Goal: Information Seeking & Learning: Learn about a topic

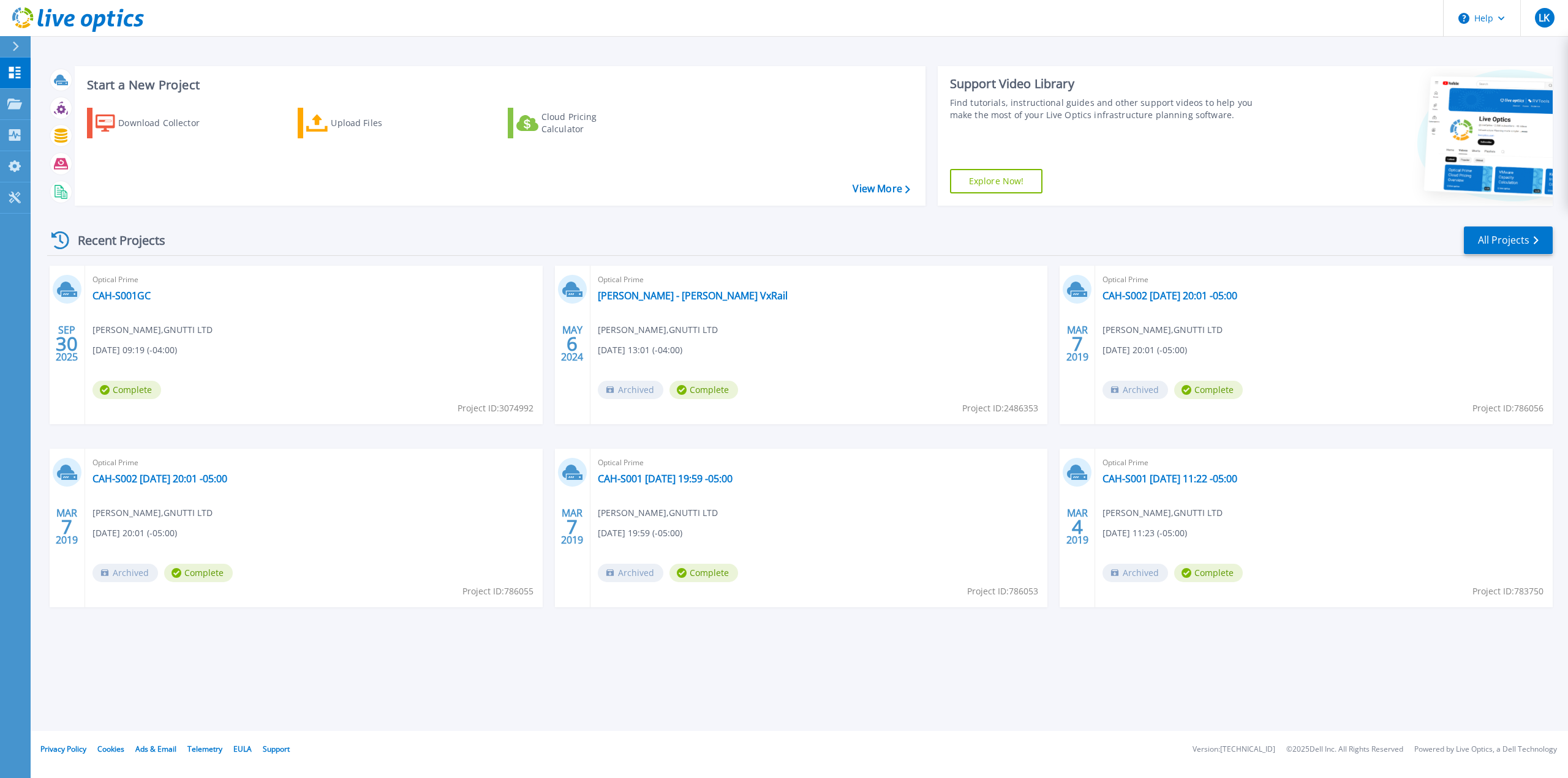
click at [125, 386] on span "Complete" at bounding box center [126, 390] width 69 height 19
click at [67, 288] on icon at bounding box center [65, 288] width 18 height 14
click at [124, 298] on link "CAH-S001GC" at bounding box center [121, 296] width 58 height 12
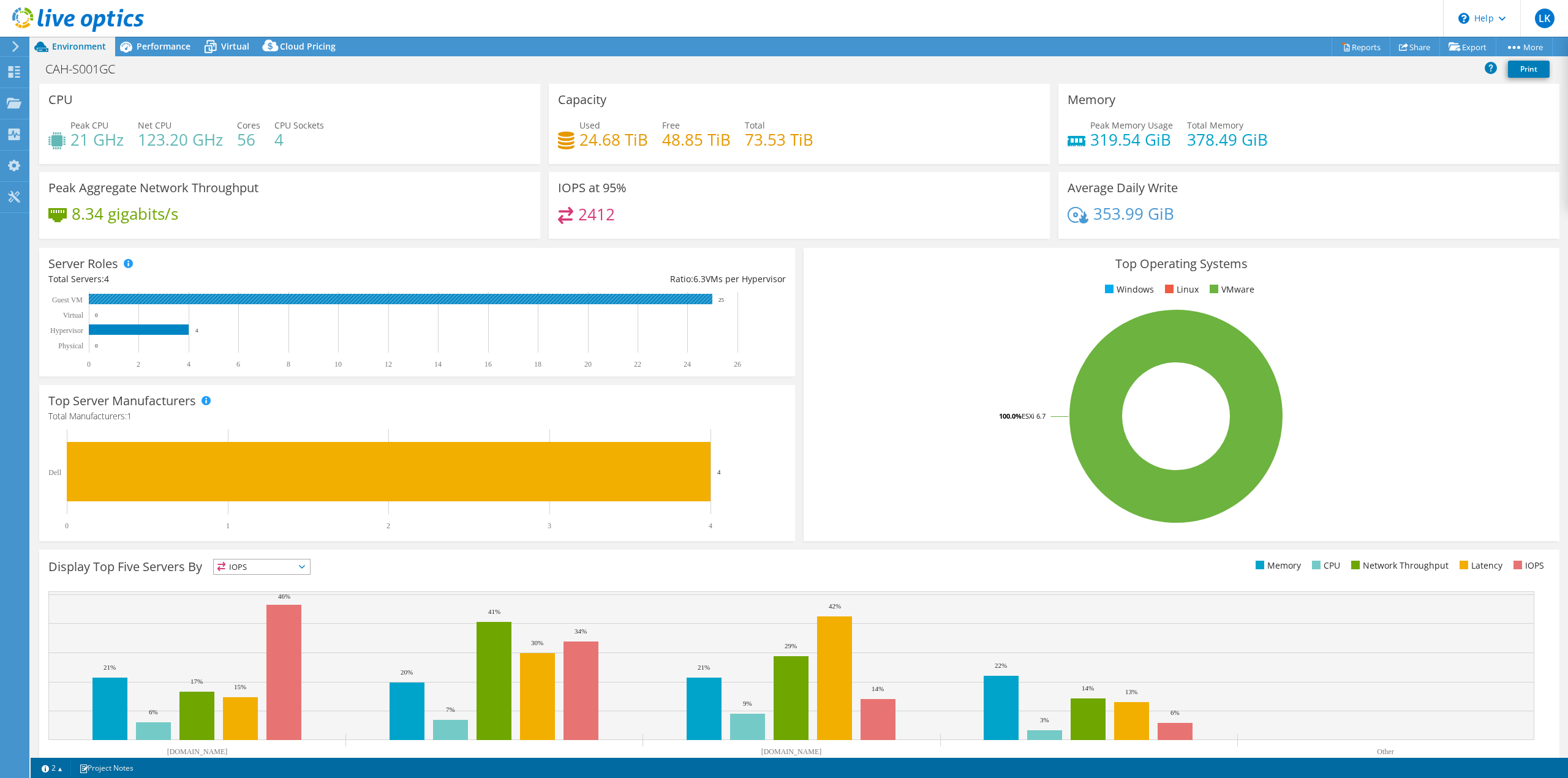
select select "Canada"
select select "CAD"
click at [1360, 48] on link "Reports" at bounding box center [1360, 46] width 59 height 19
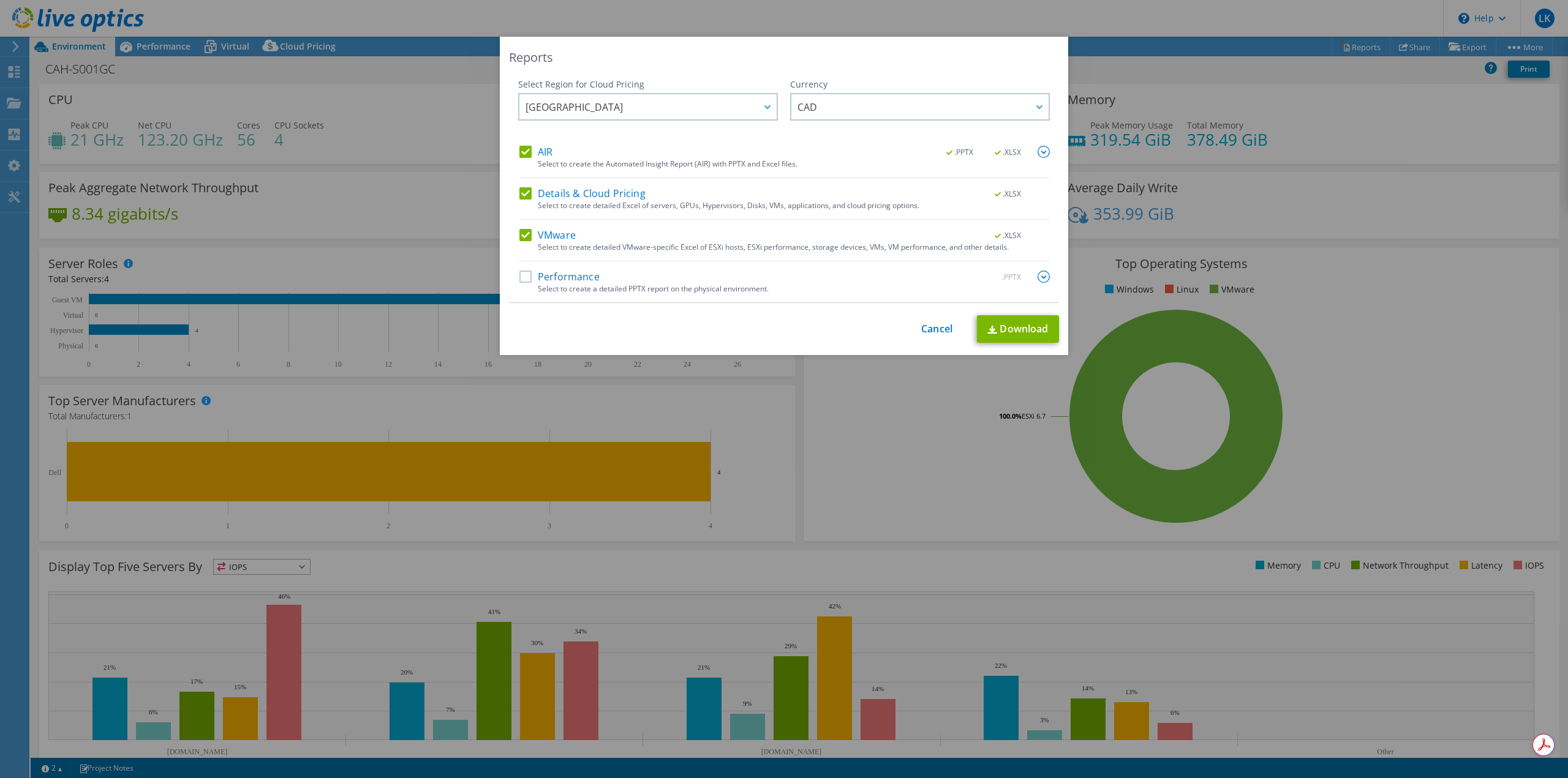
click at [522, 278] on label "Performance" at bounding box center [559, 276] width 80 height 12
click at [0, 0] on input "Performance" at bounding box center [0, 0] width 0 height 0
click at [1021, 329] on link "Download" at bounding box center [1018, 329] width 82 height 27
click at [924, 330] on link "Cancel" at bounding box center [936, 329] width 32 height 11
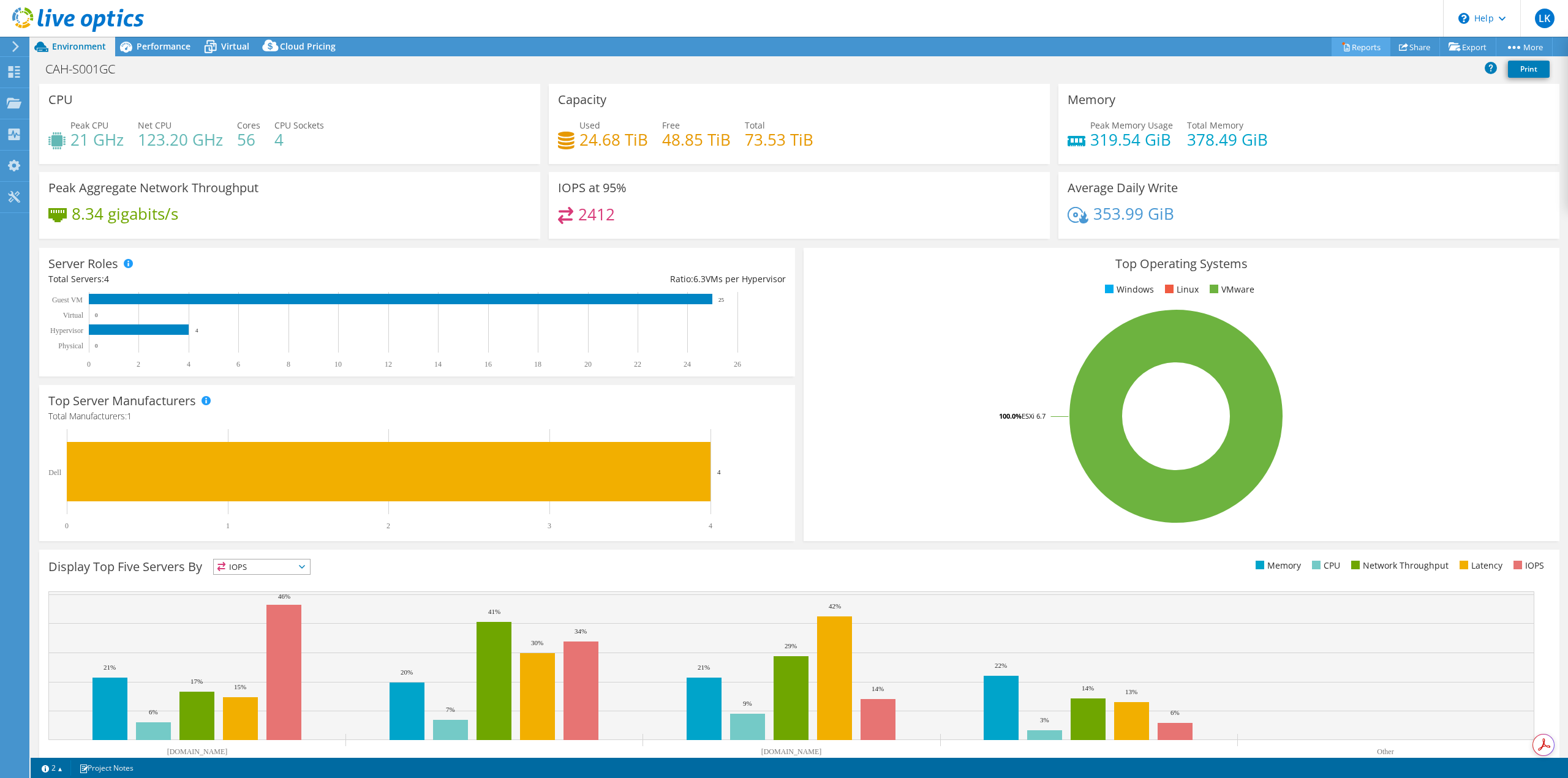
click at [1368, 42] on link "Reports" at bounding box center [1360, 46] width 59 height 19
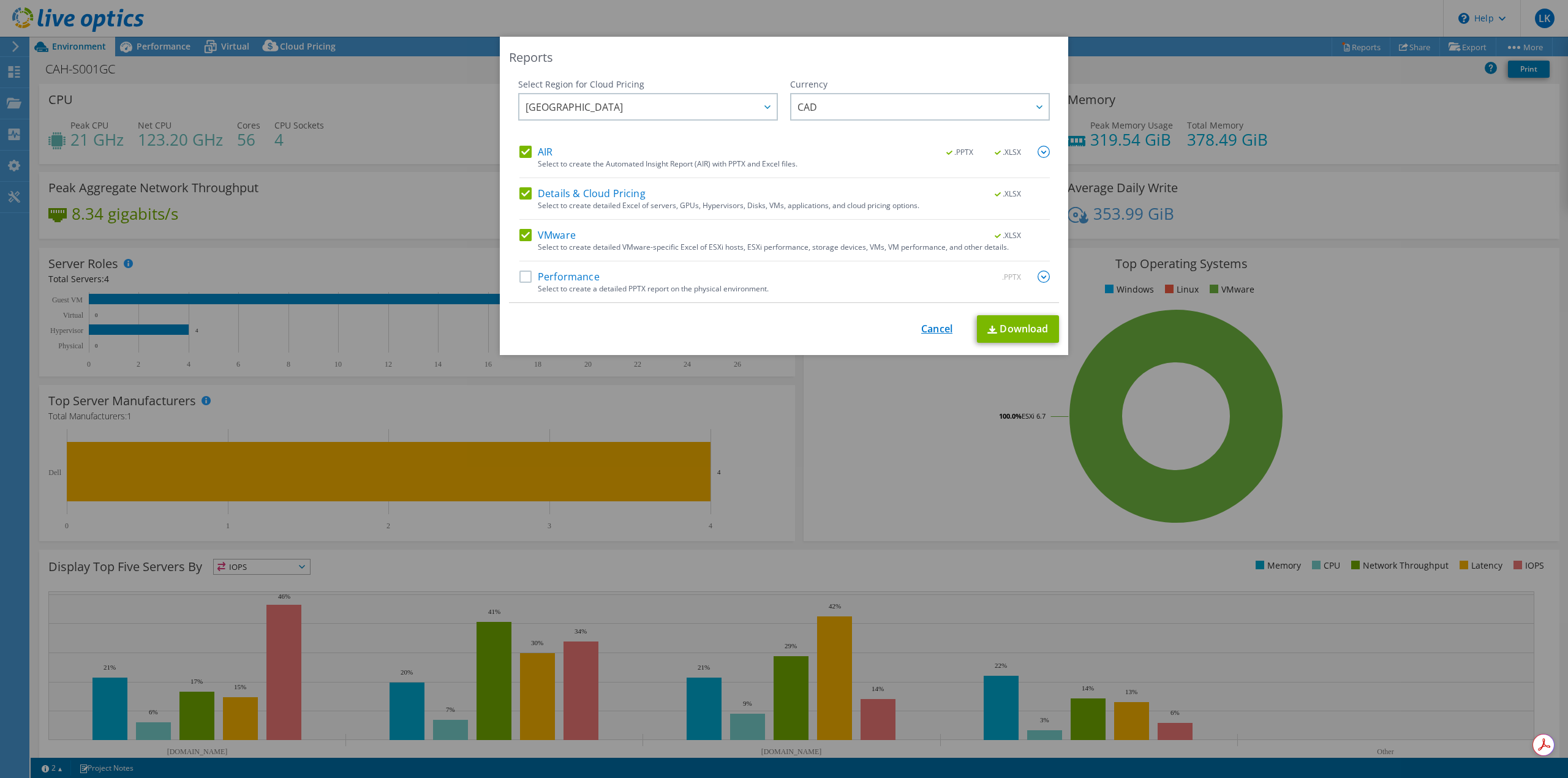
click at [924, 331] on link "Cancel" at bounding box center [936, 329] width 32 height 11
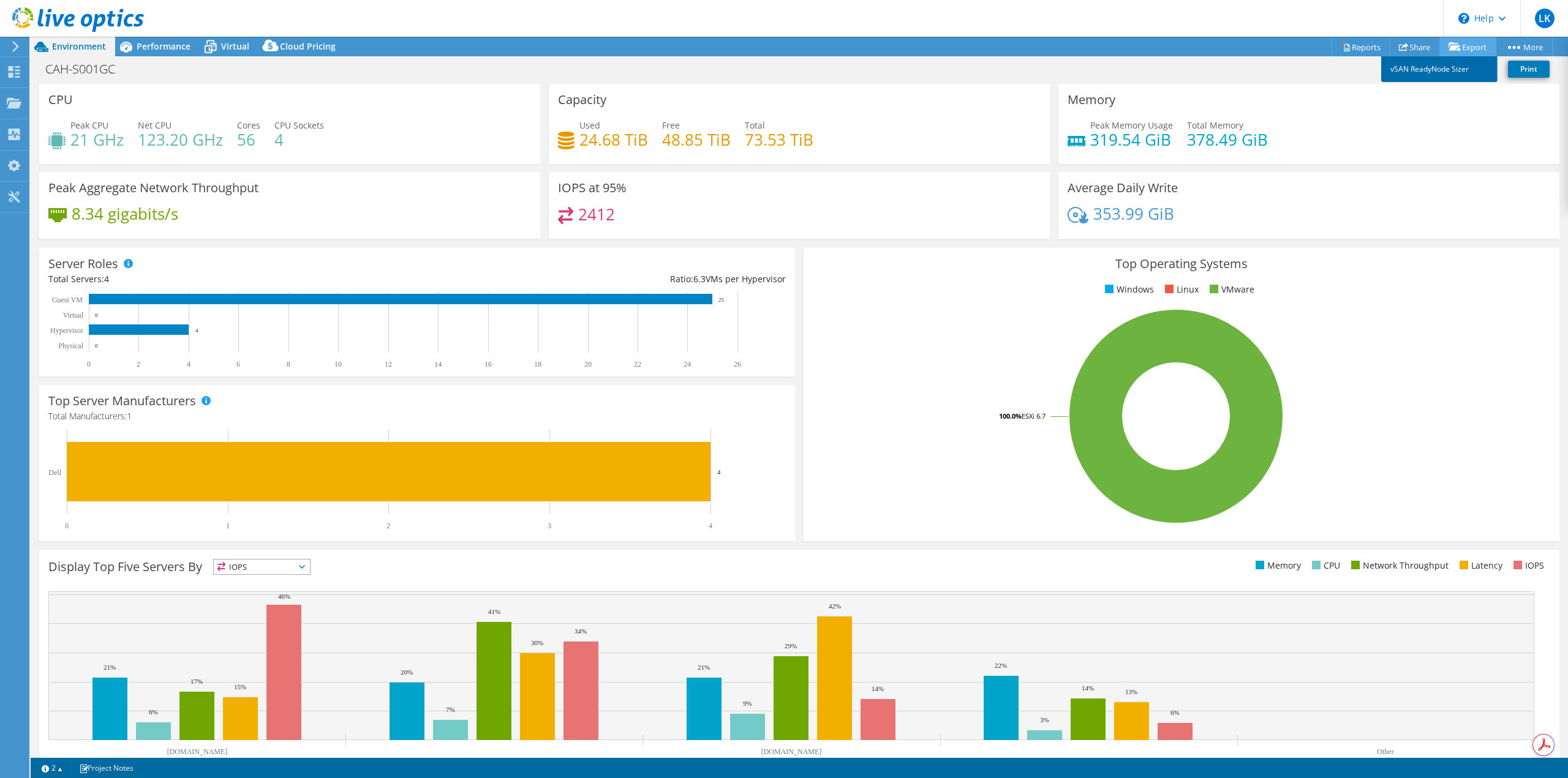
click at [1423, 70] on link "vSAN ReadyNode Sizer" at bounding box center [1439, 69] width 116 height 26
click at [10, 194] on icon at bounding box center [14, 197] width 15 height 11
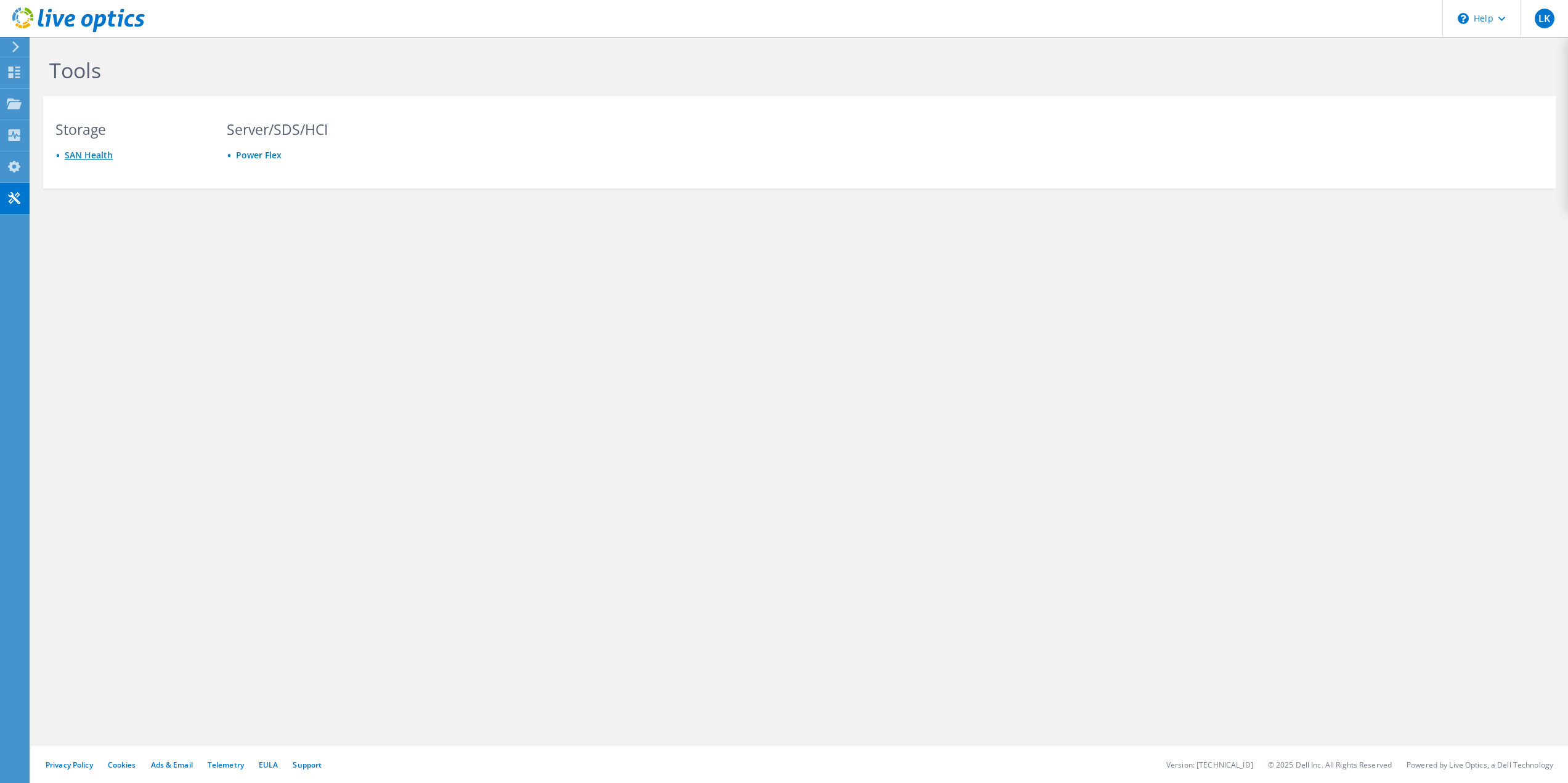
click at [86, 157] on link "SAN Health" at bounding box center [89, 154] width 48 height 11
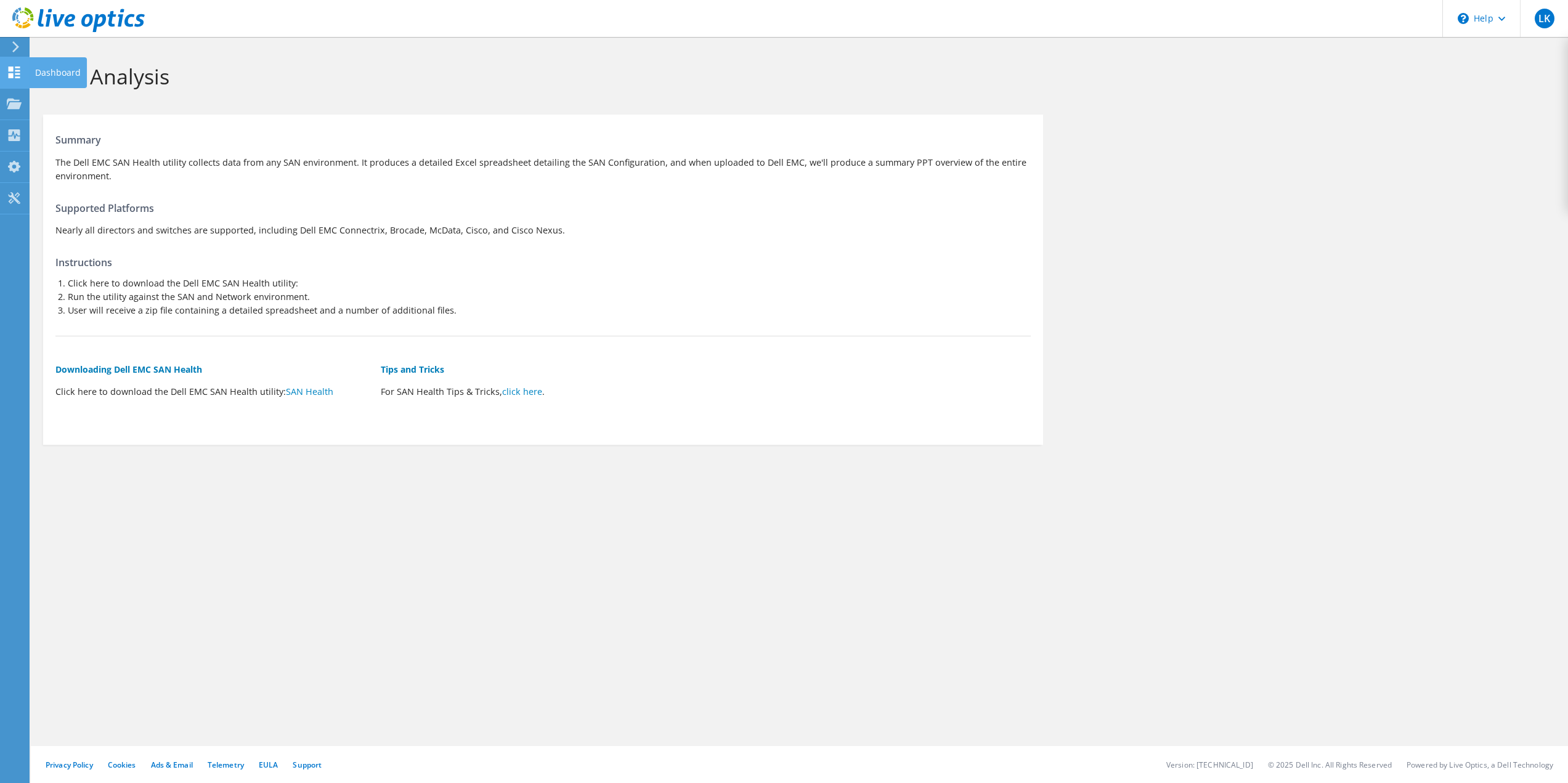
click at [12, 70] on use at bounding box center [15, 72] width 11 height 11
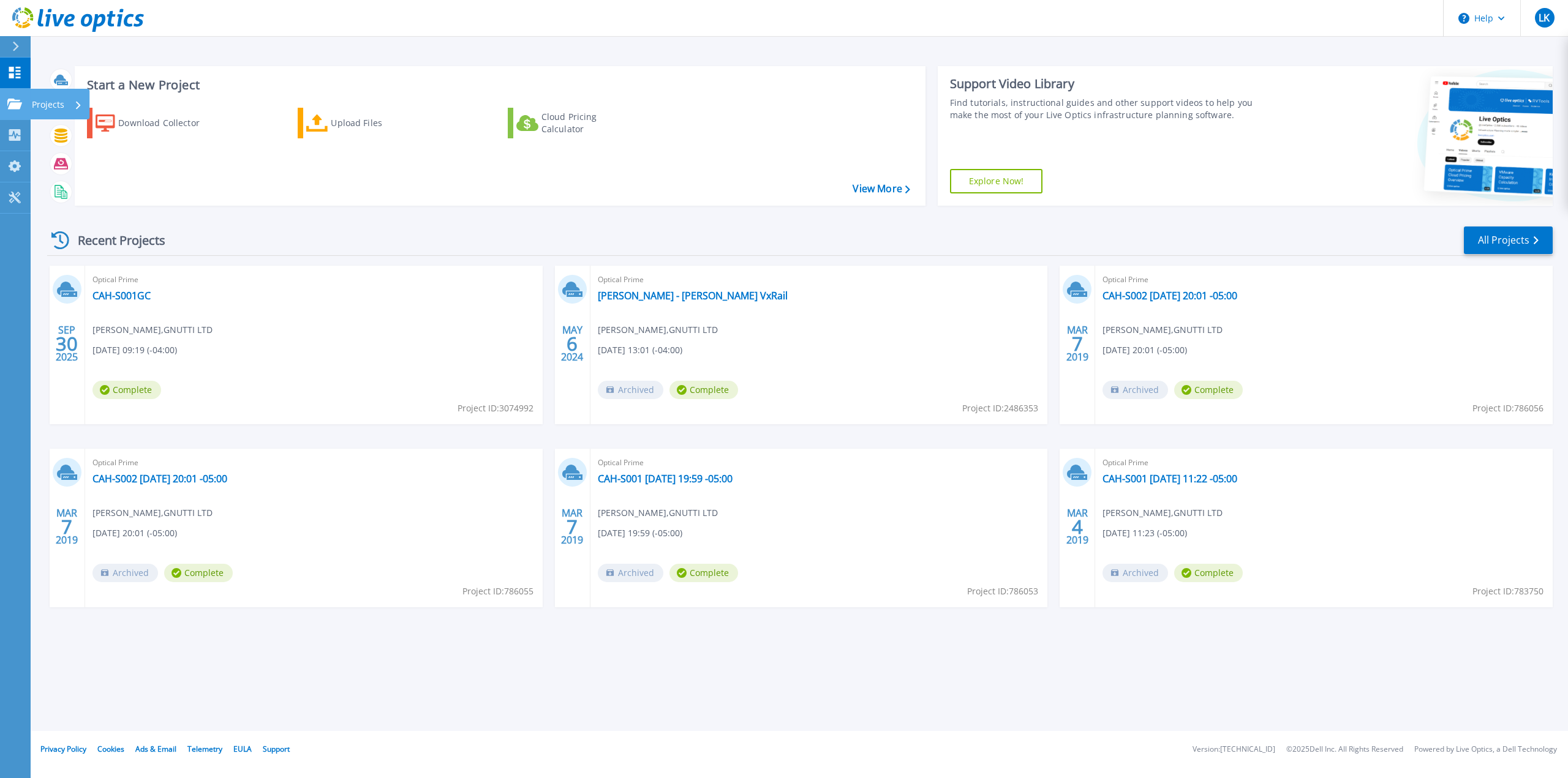
click at [49, 103] on p "Projects" at bounding box center [48, 104] width 32 height 32
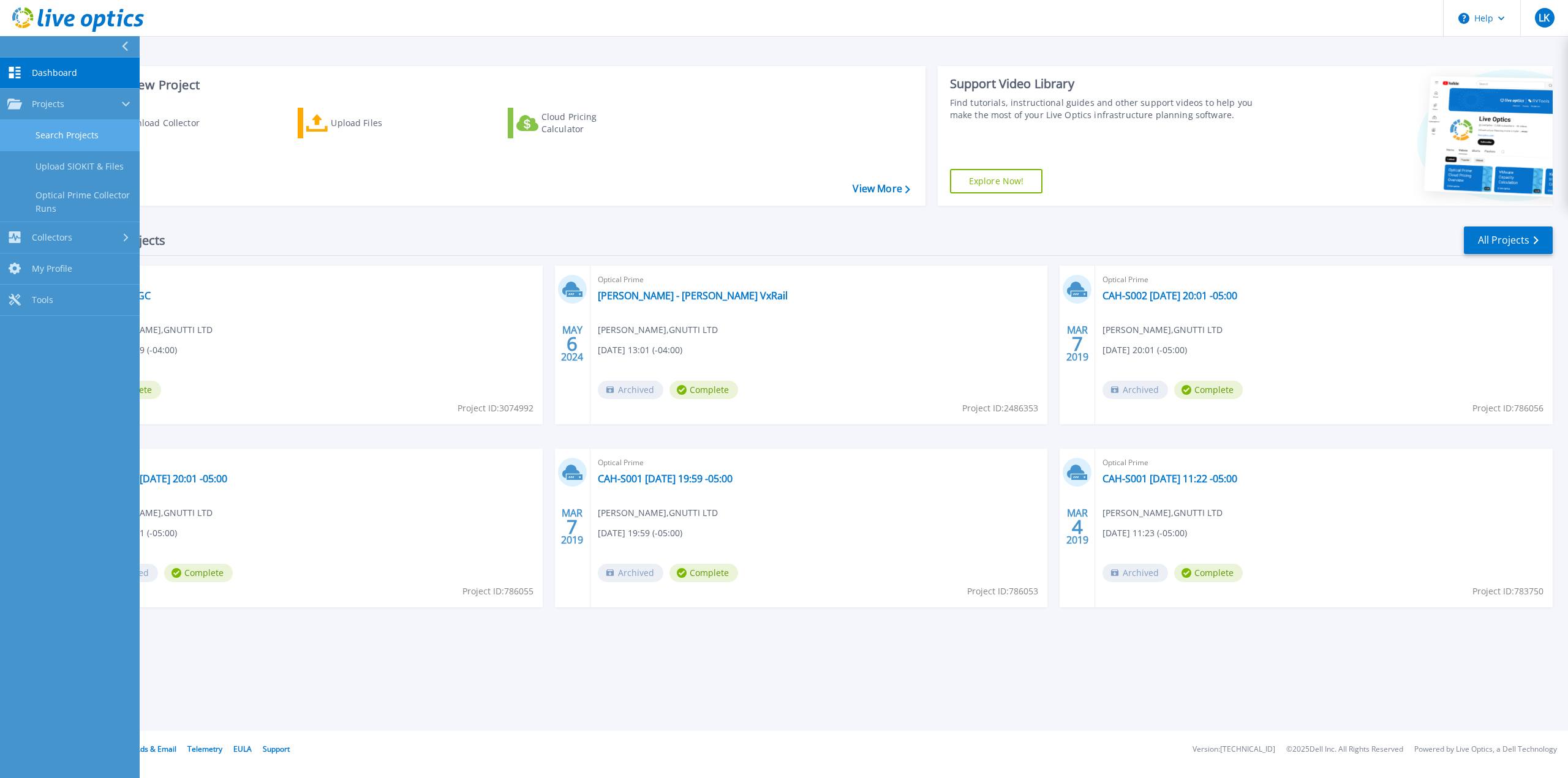
click at [59, 132] on link "Search Projects" at bounding box center [69, 136] width 140 height 32
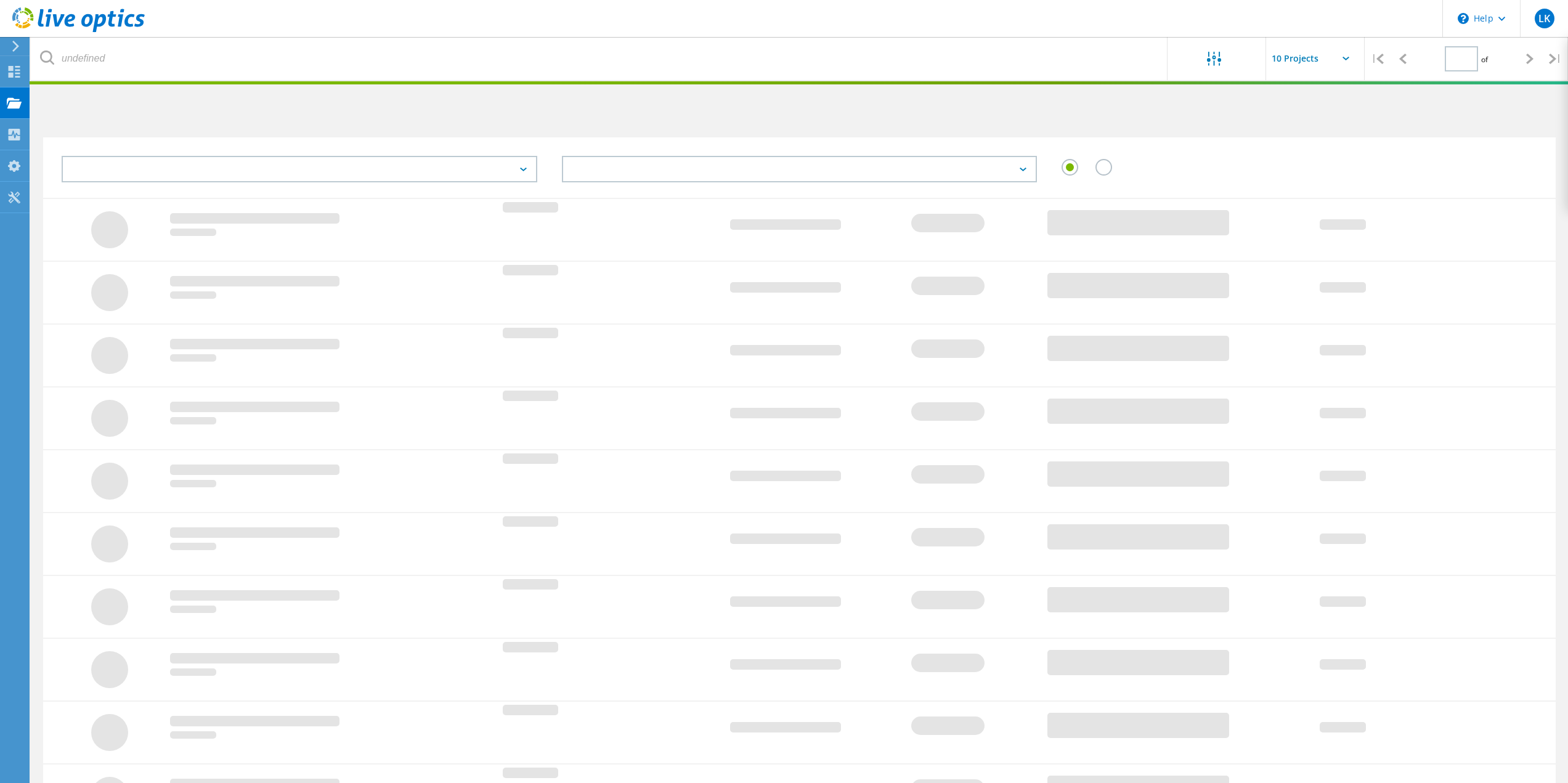
type input "1"
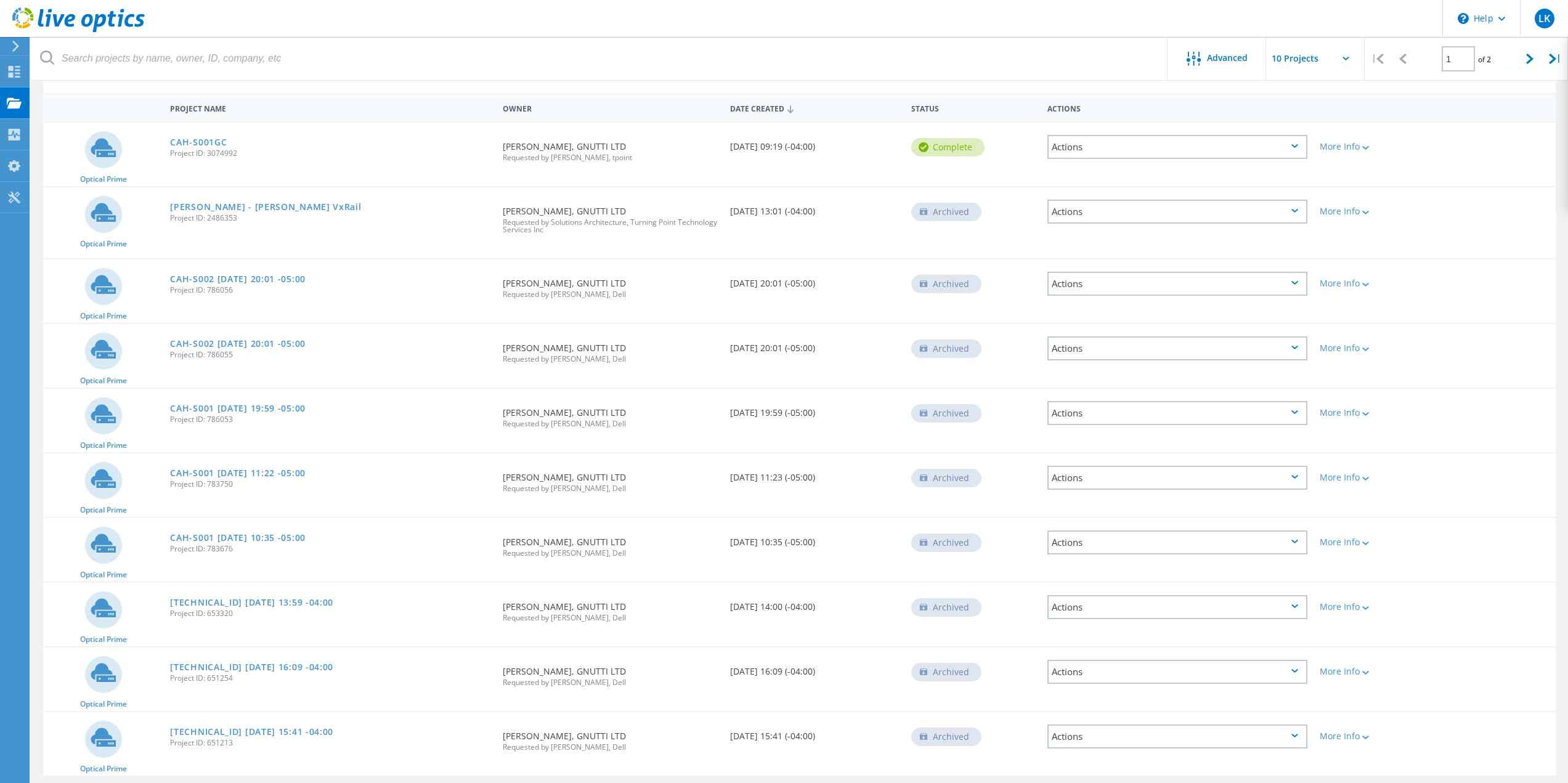
scroll to position [85, 0]
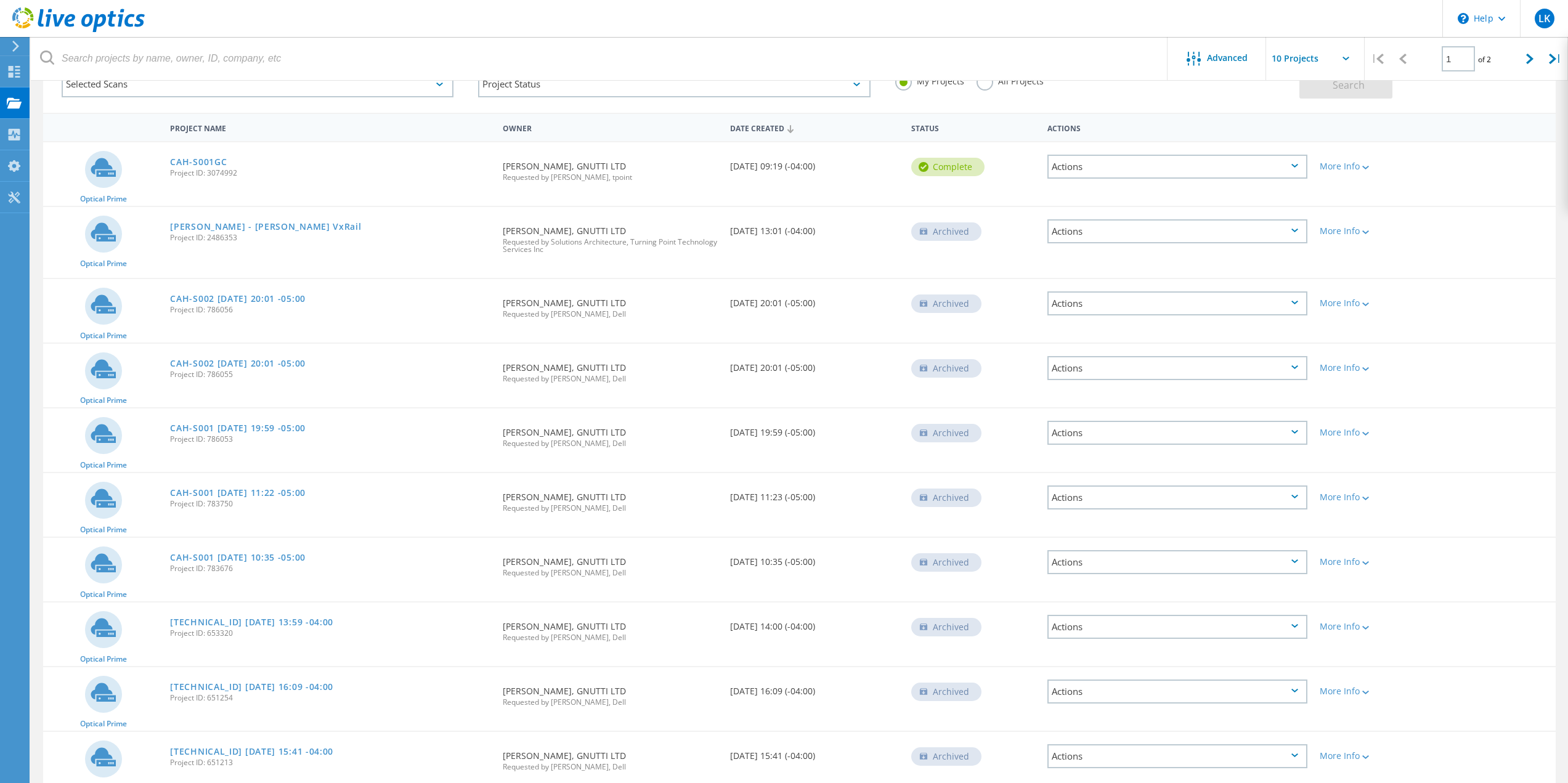
click at [1297, 231] on icon at bounding box center [1295, 230] width 7 height 4
click at [266, 228] on link "[PERSON_NAME] - [PERSON_NAME] VxRail" at bounding box center [265, 227] width 191 height 9
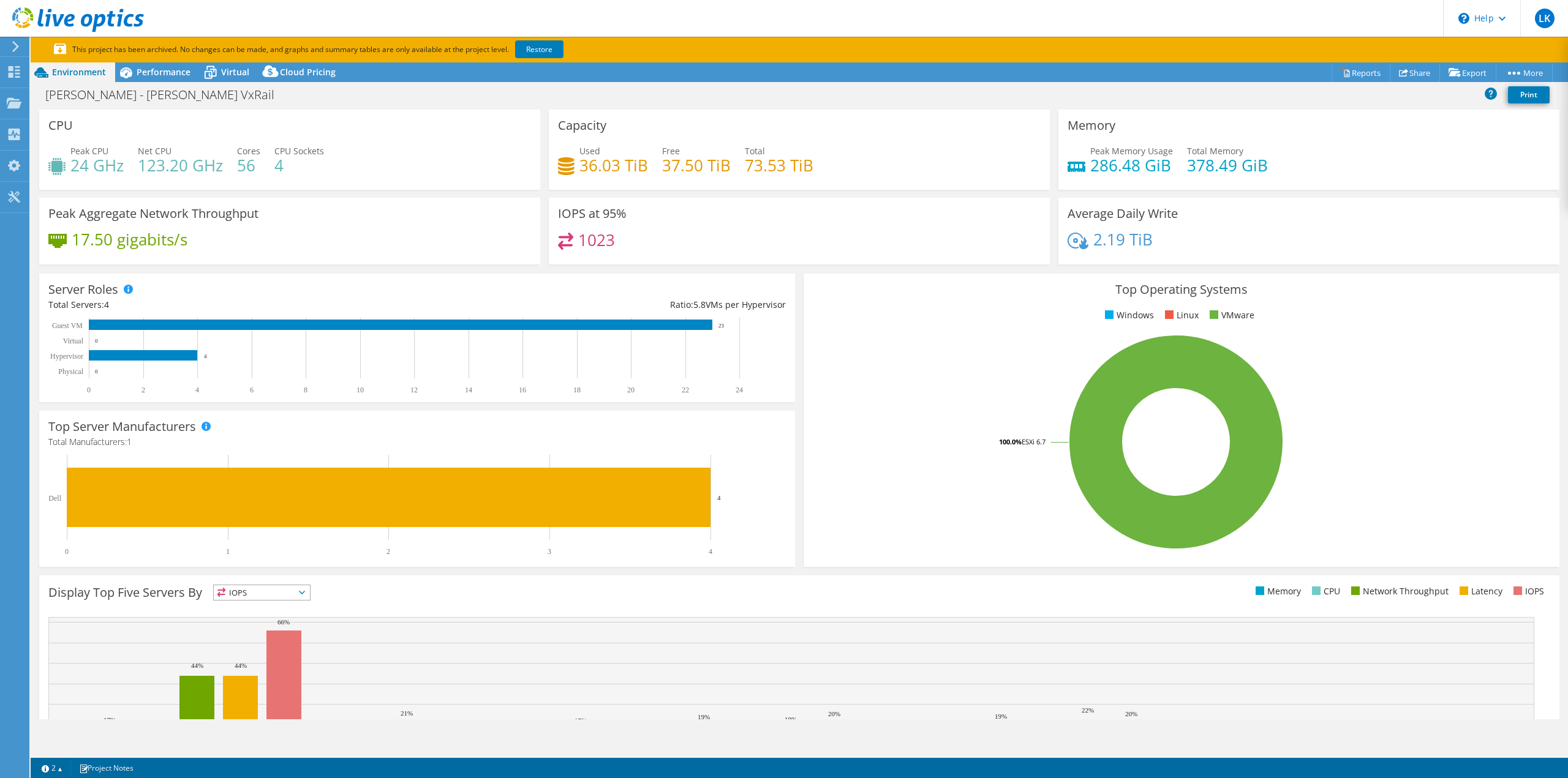
select select "[GEOGRAPHIC_DATA]"
select select "CAD"
click at [54, 103] on div "Projects" at bounding box center [58, 103] width 59 height 31
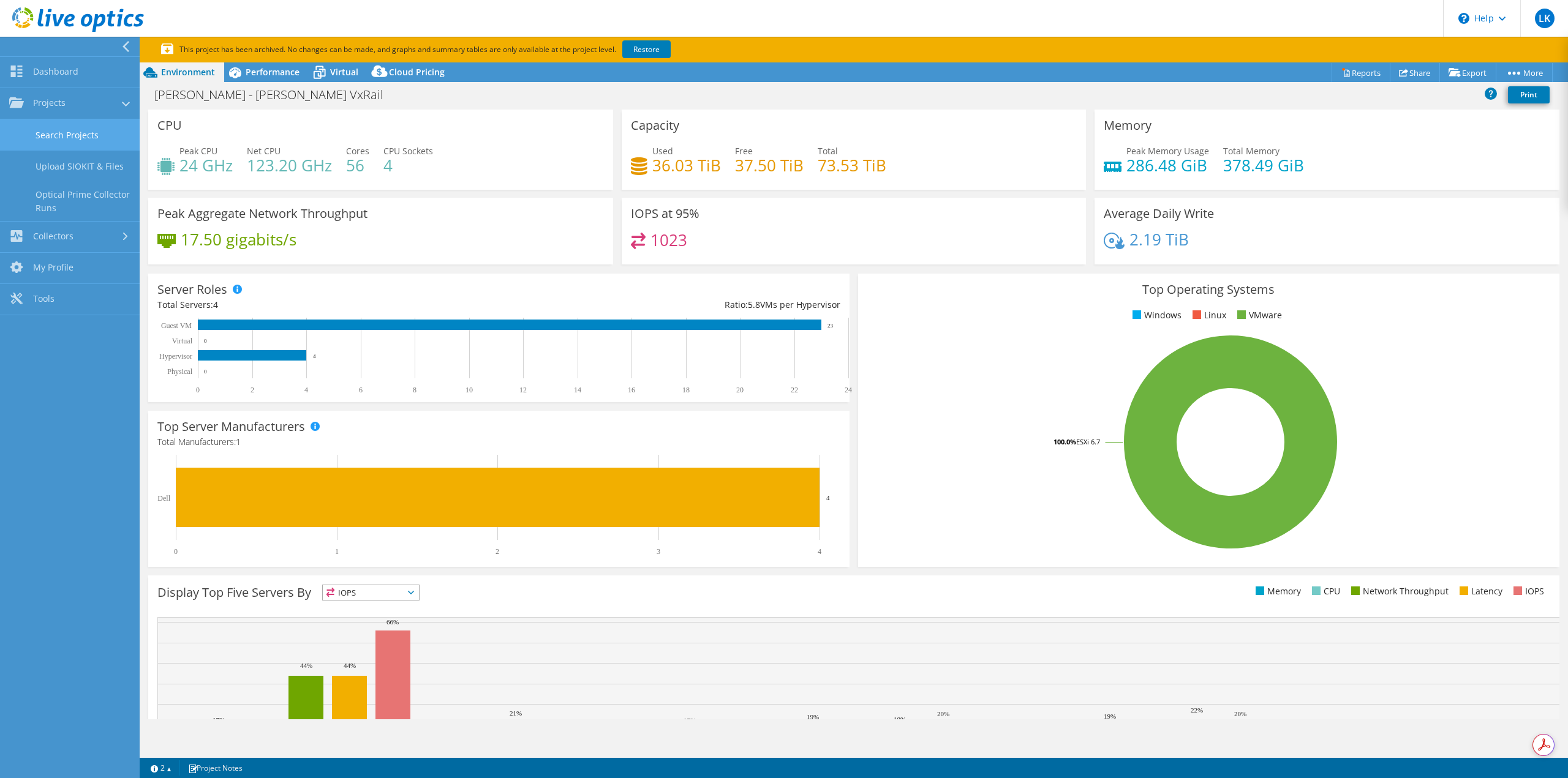
click at [59, 132] on link "Search Projects" at bounding box center [69, 135] width 140 height 32
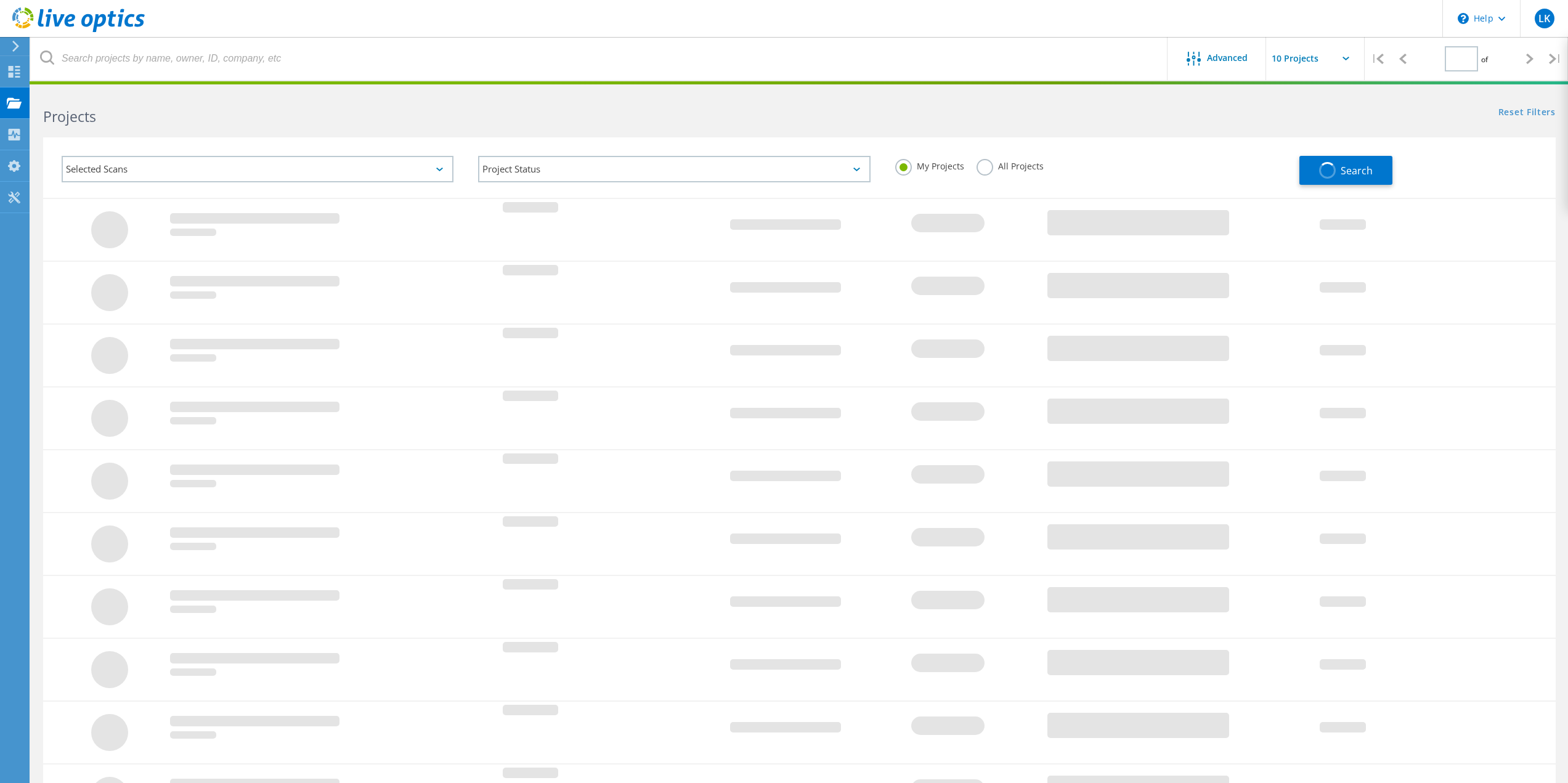
type input "1"
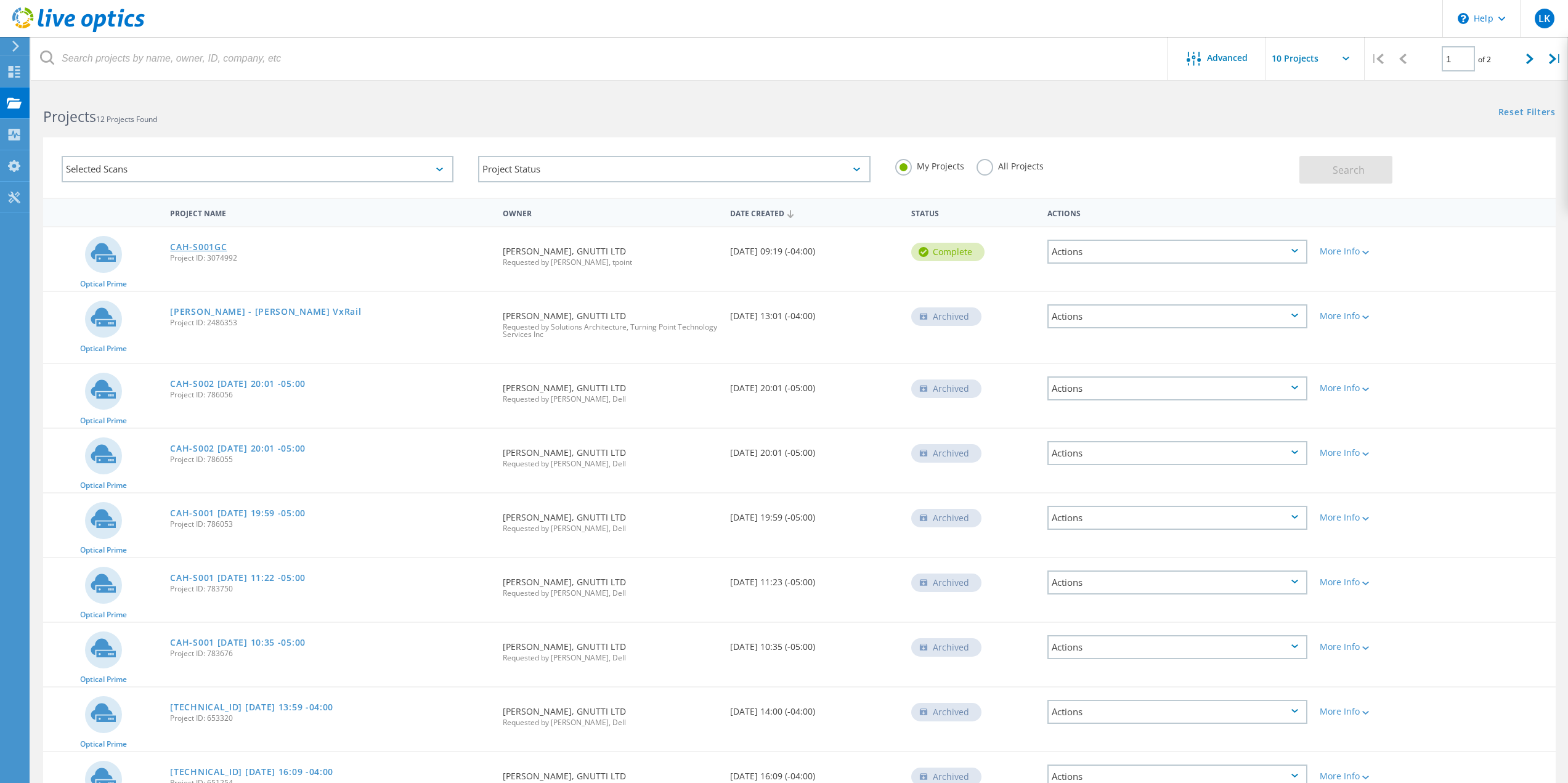
click at [189, 246] on link "CAH-S001GC" at bounding box center [198, 247] width 57 height 9
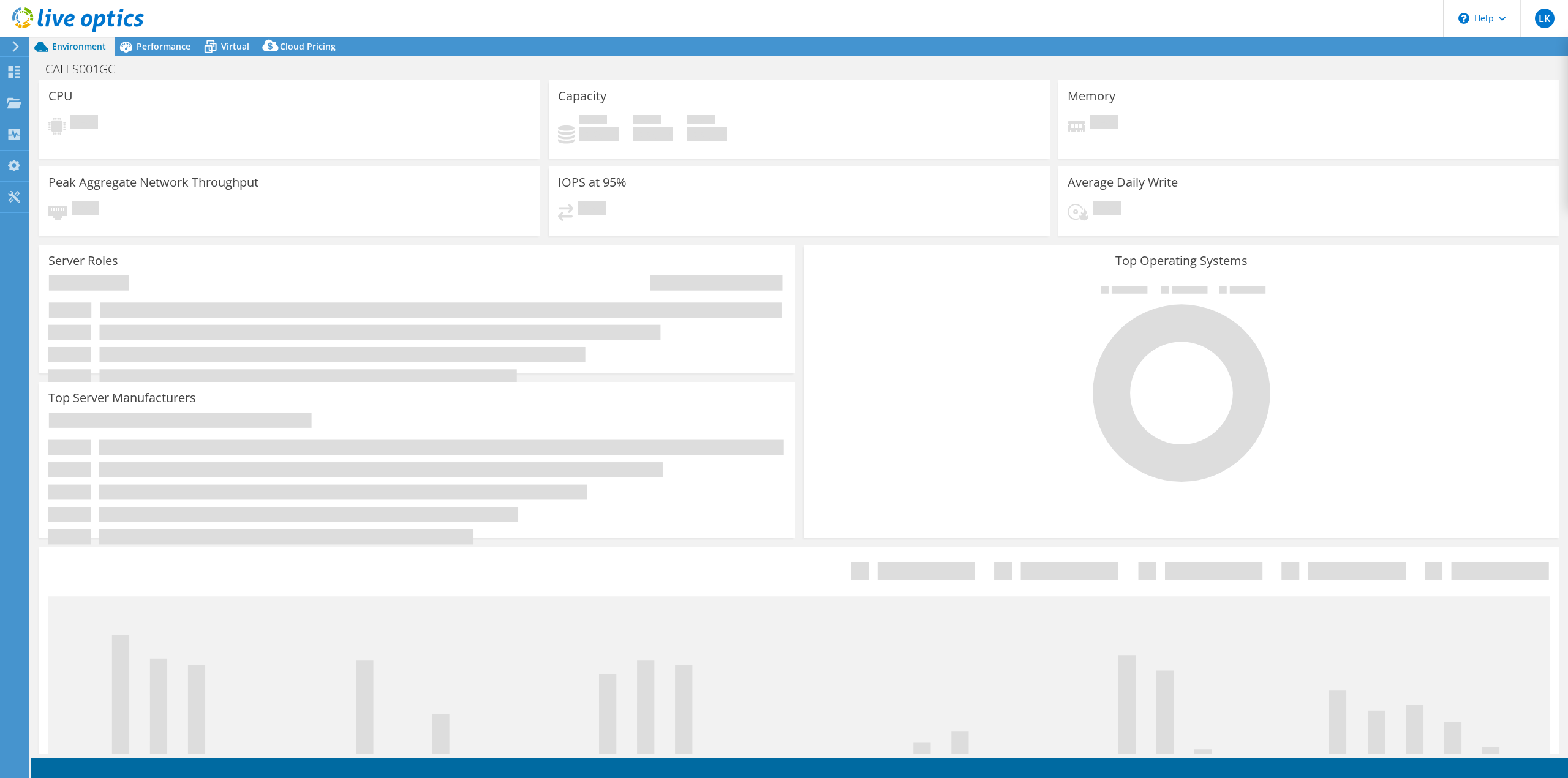
select select "[GEOGRAPHIC_DATA]"
select select "CAD"
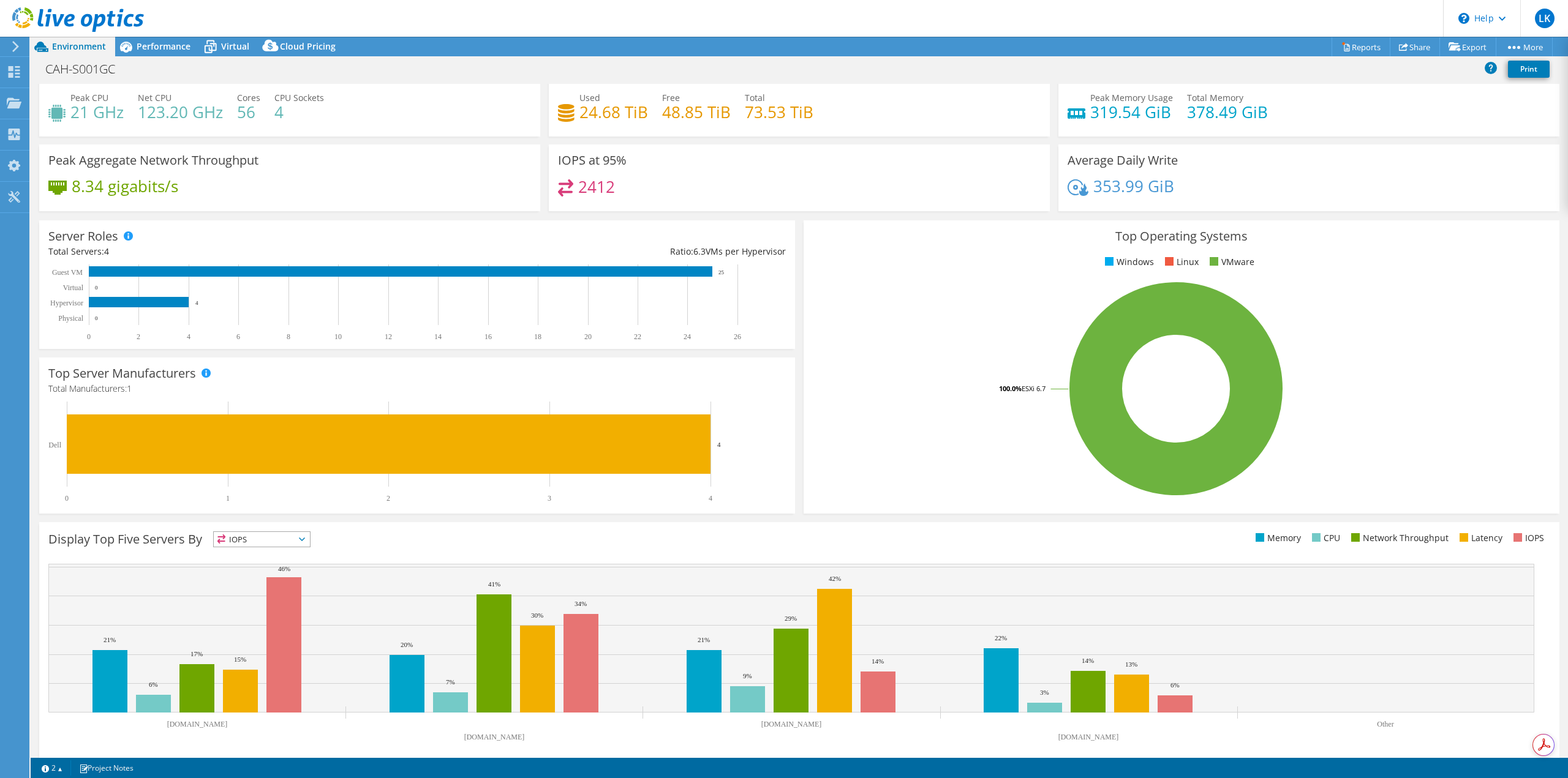
scroll to position [40, 0]
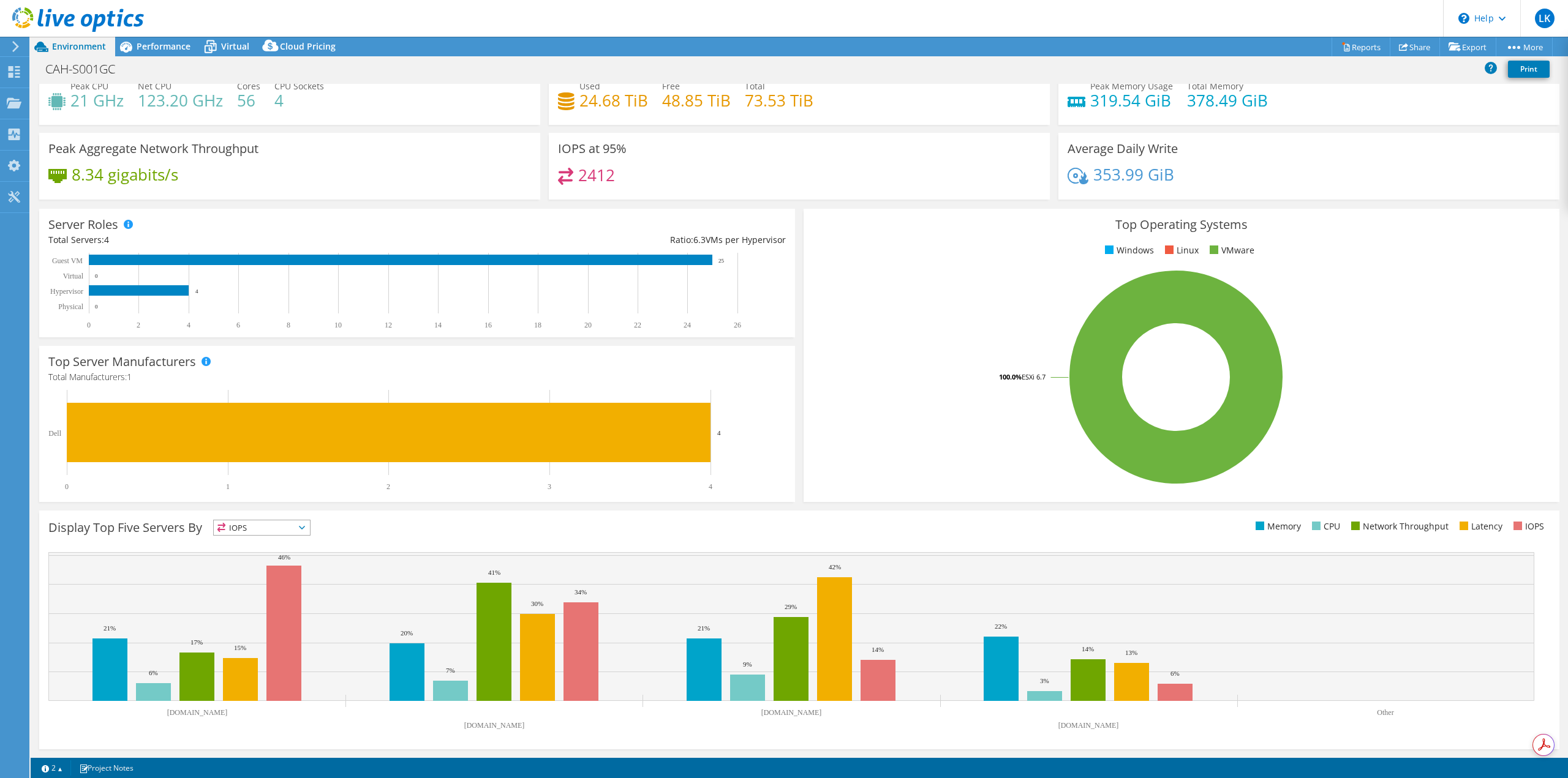
click at [302, 529] on icon at bounding box center [302, 528] width 6 height 4
click at [963, 456] on rect at bounding box center [1175, 376] width 726 height 214
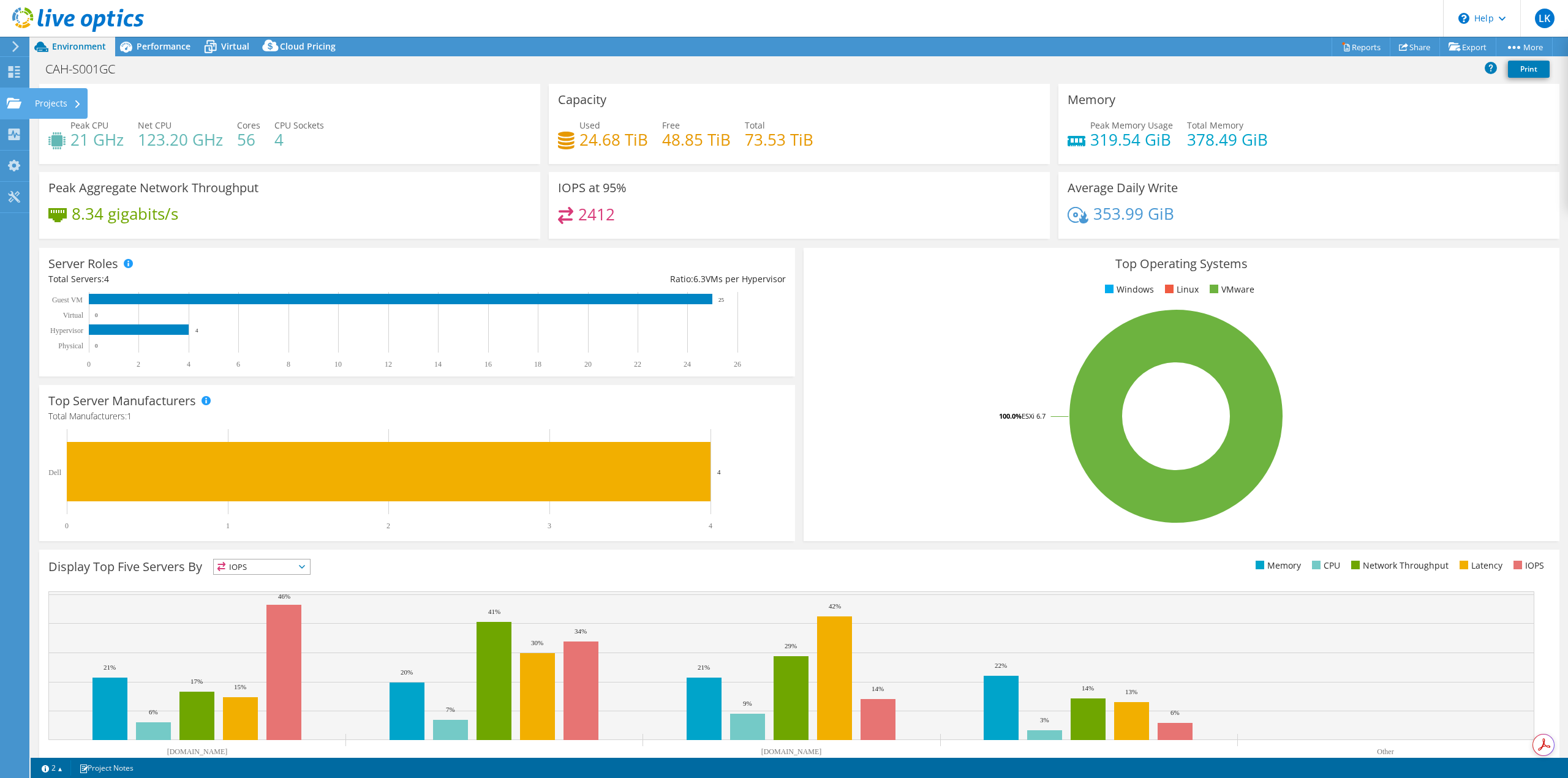
click at [49, 102] on div "Projects" at bounding box center [58, 103] width 59 height 31
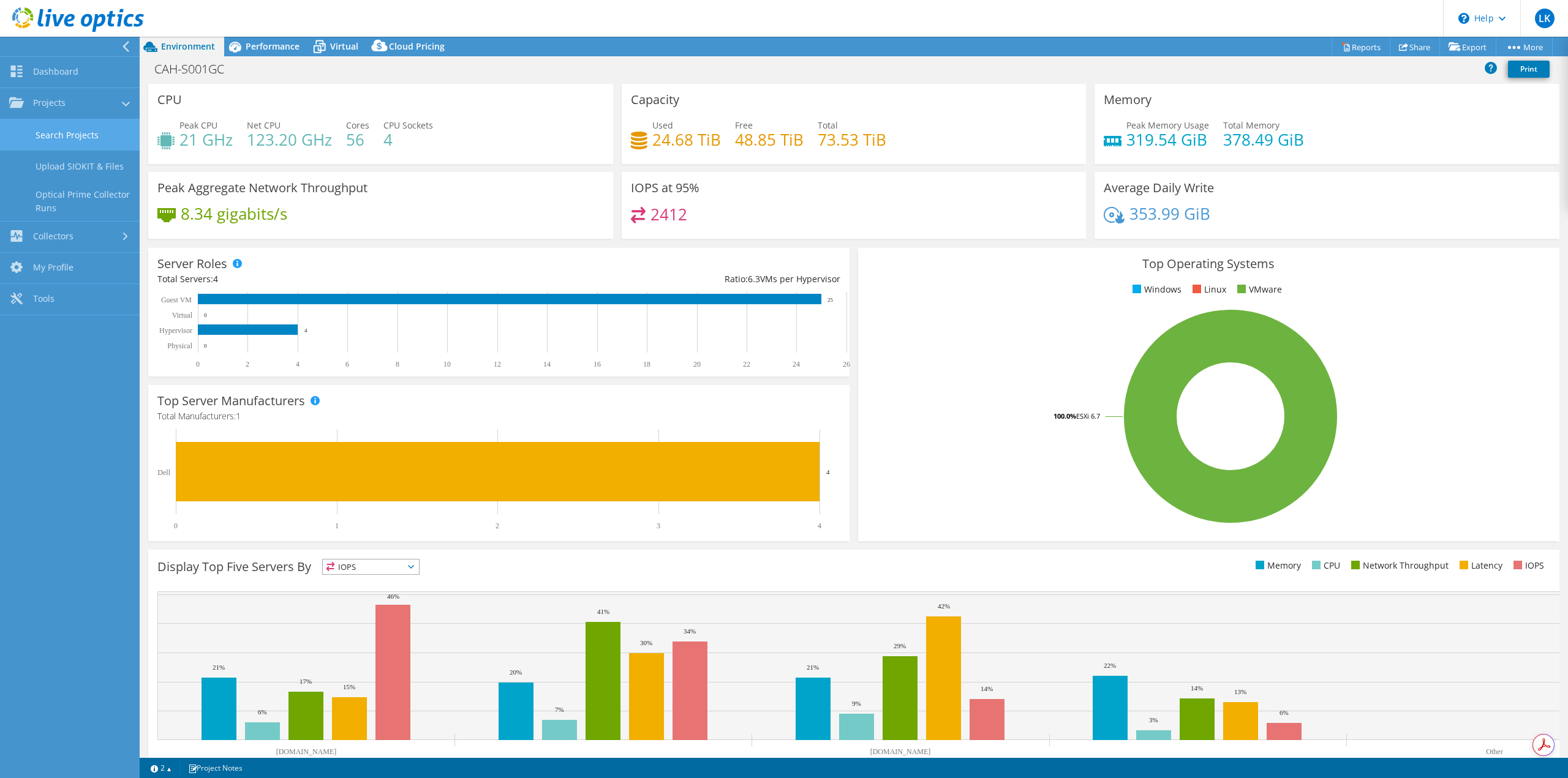
click at [72, 138] on link "Search Projects" at bounding box center [69, 135] width 140 height 32
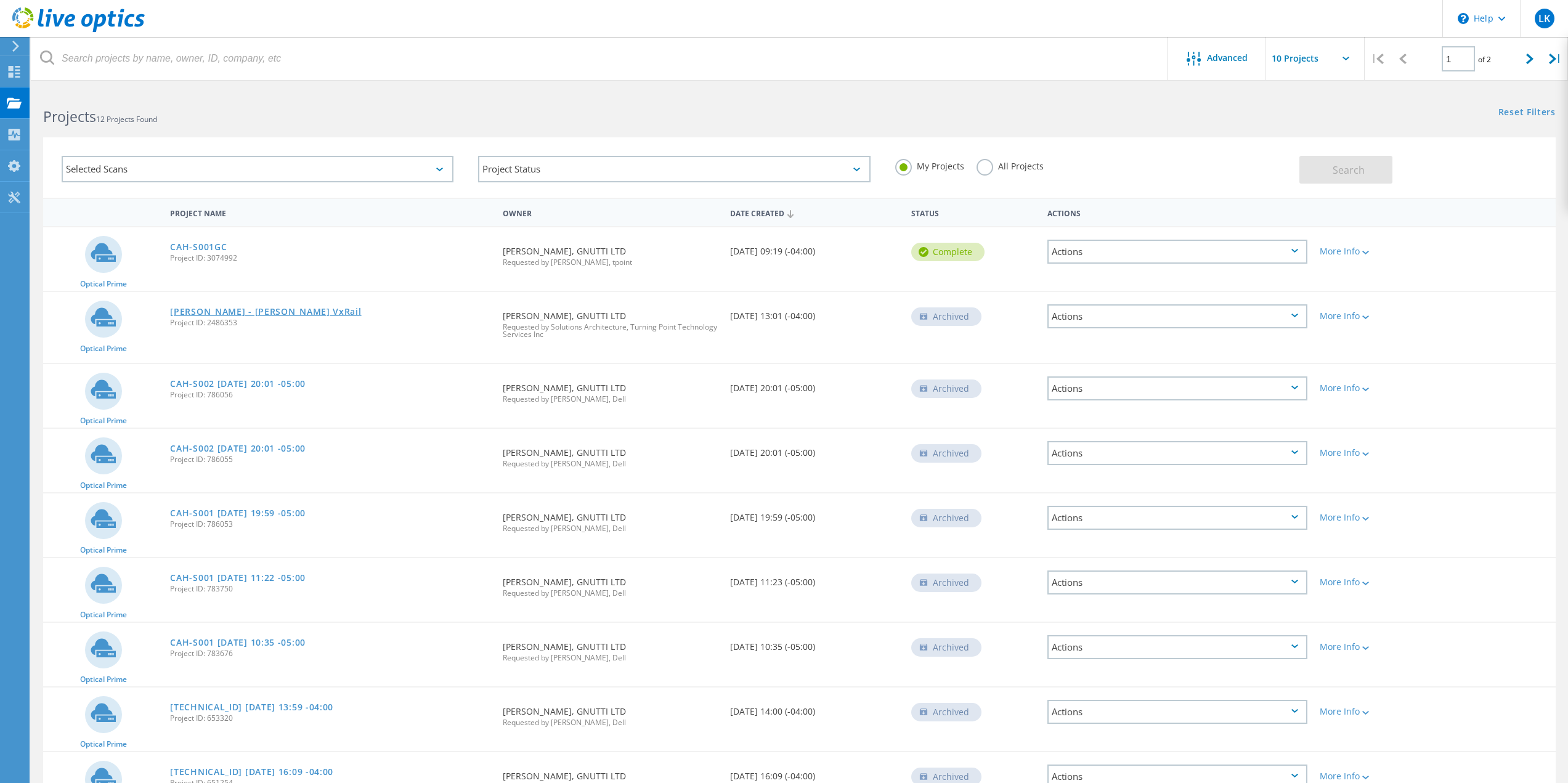
click at [208, 312] on link "[PERSON_NAME] - [PERSON_NAME] VxRail" at bounding box center [265, 311] width 191 height 9
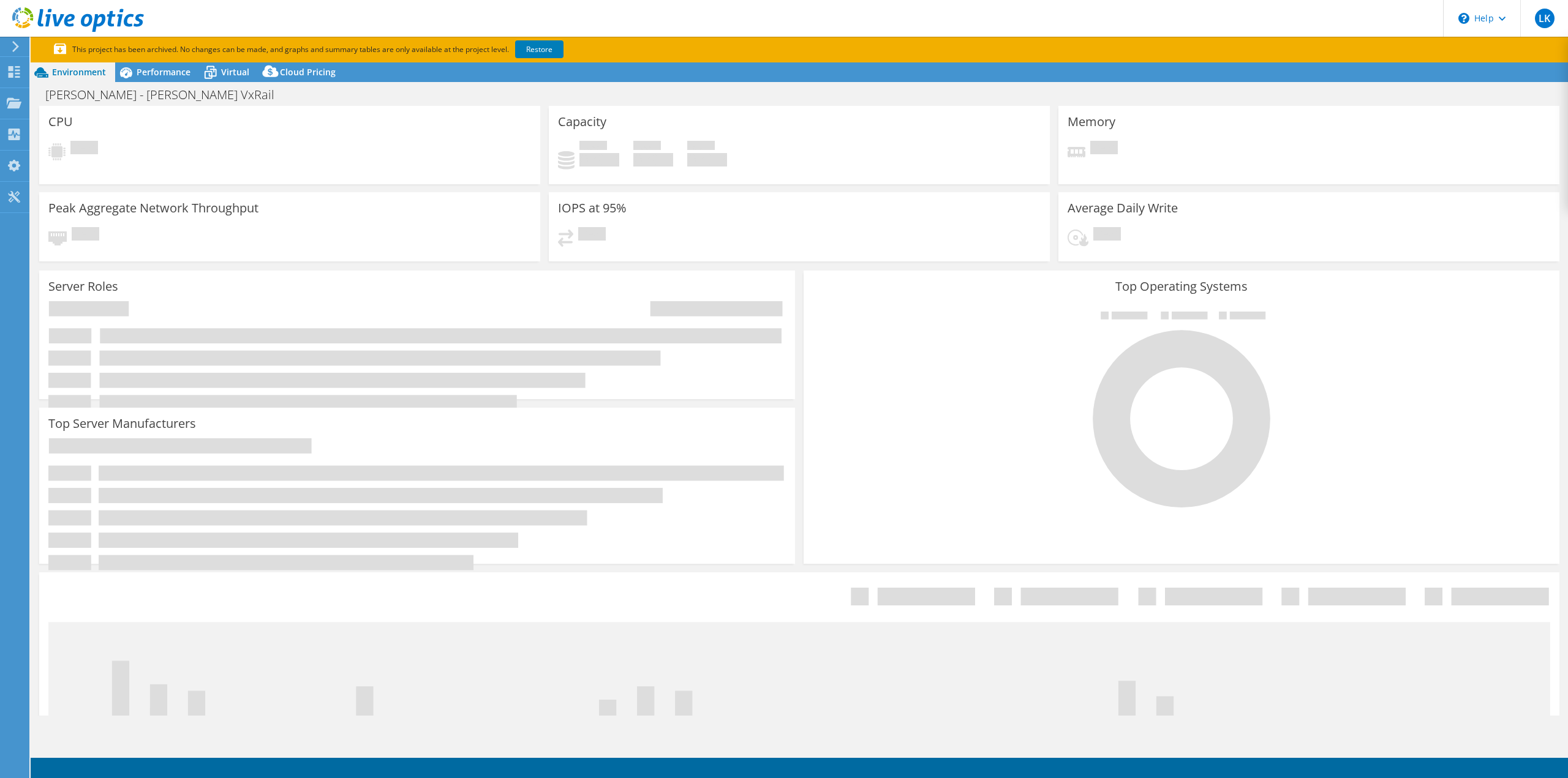
select select "[GEOGRAPHIC_DATA]"
select select "CAD"
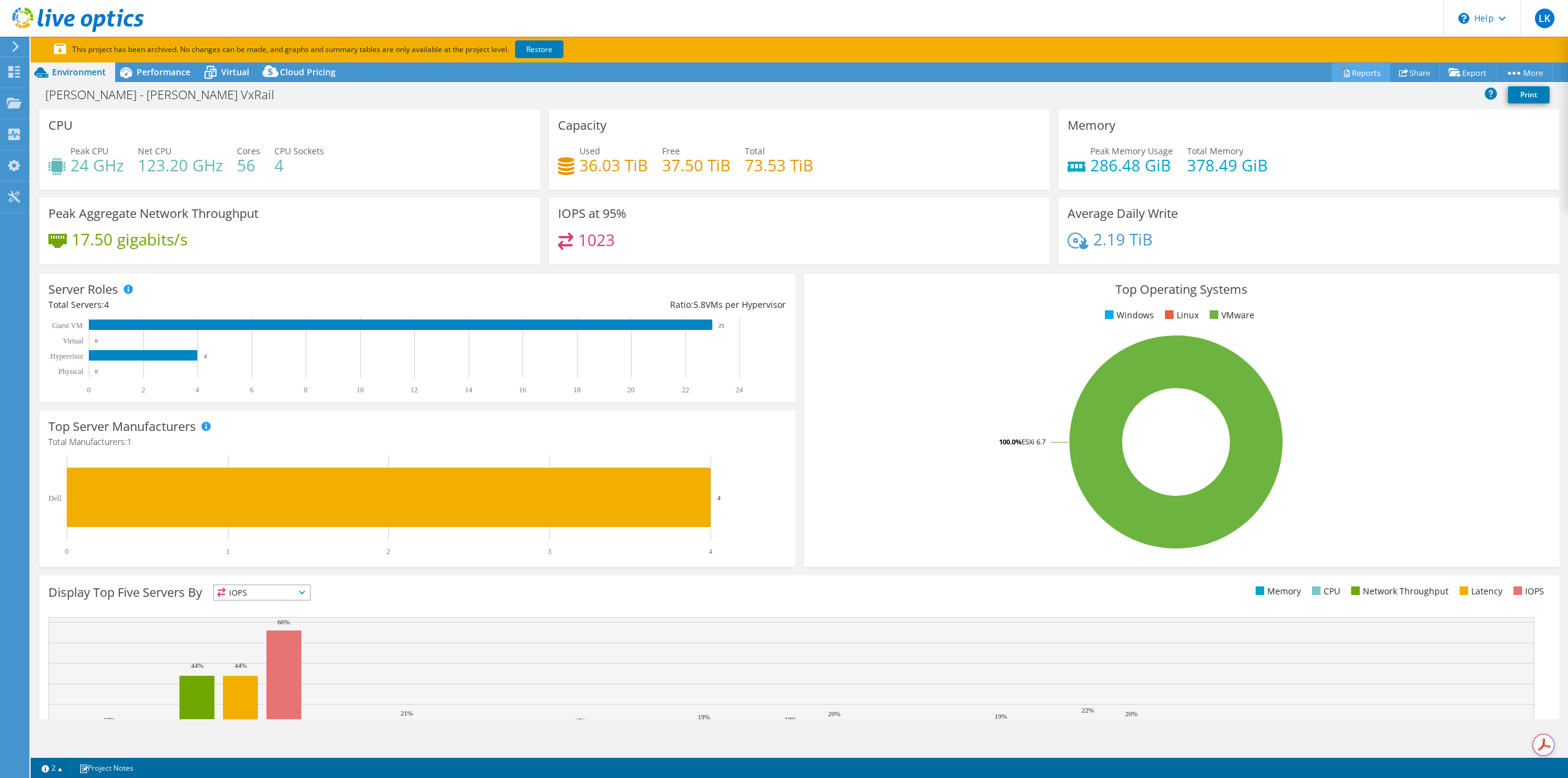
click at [1354, 71] on link "Reports" at bounding box center [1360, 72] width 59 height 19
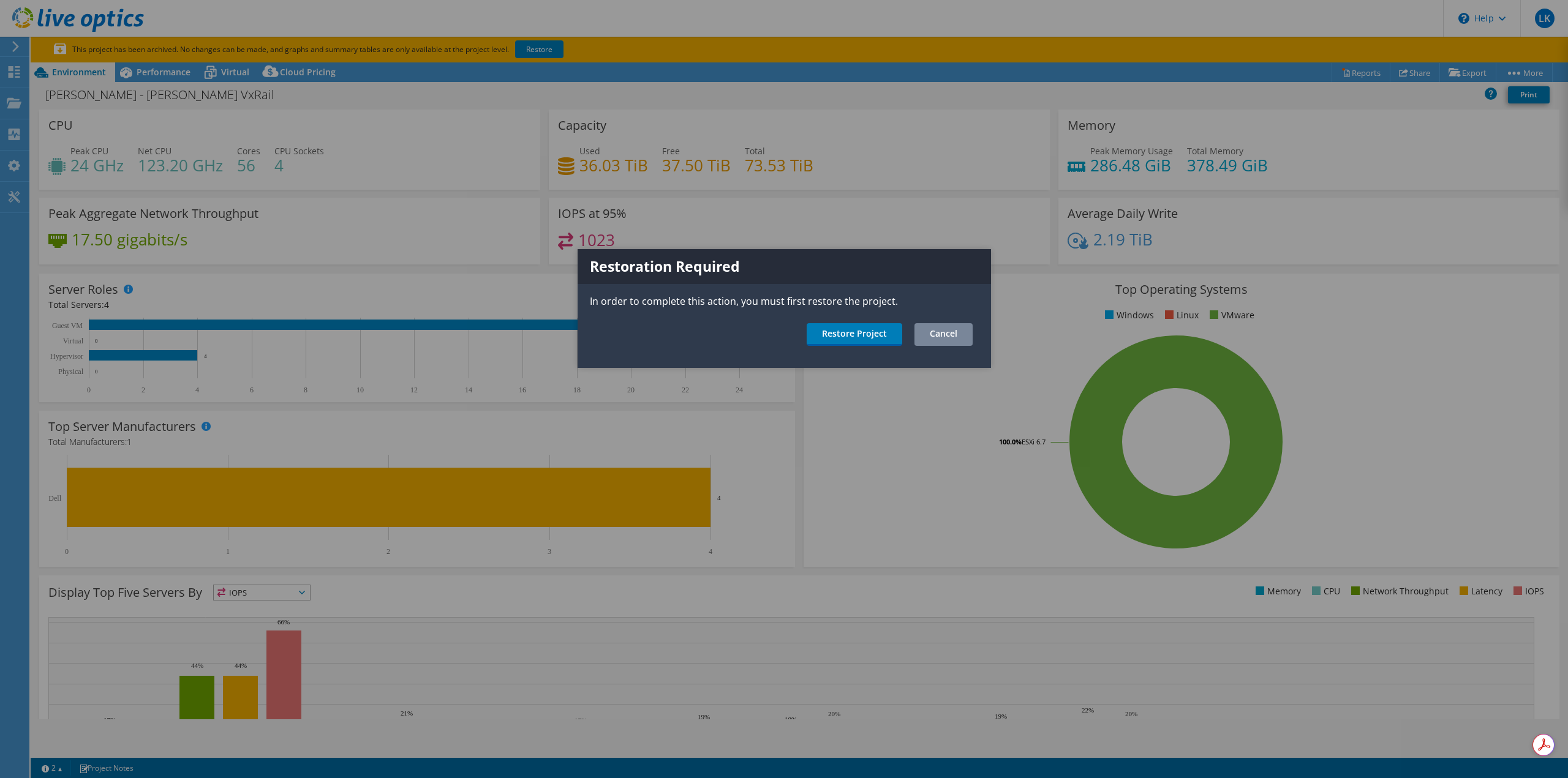
click at [943, 334] on link "Cancel" at bounding box center [944, 334] width 58 height 23
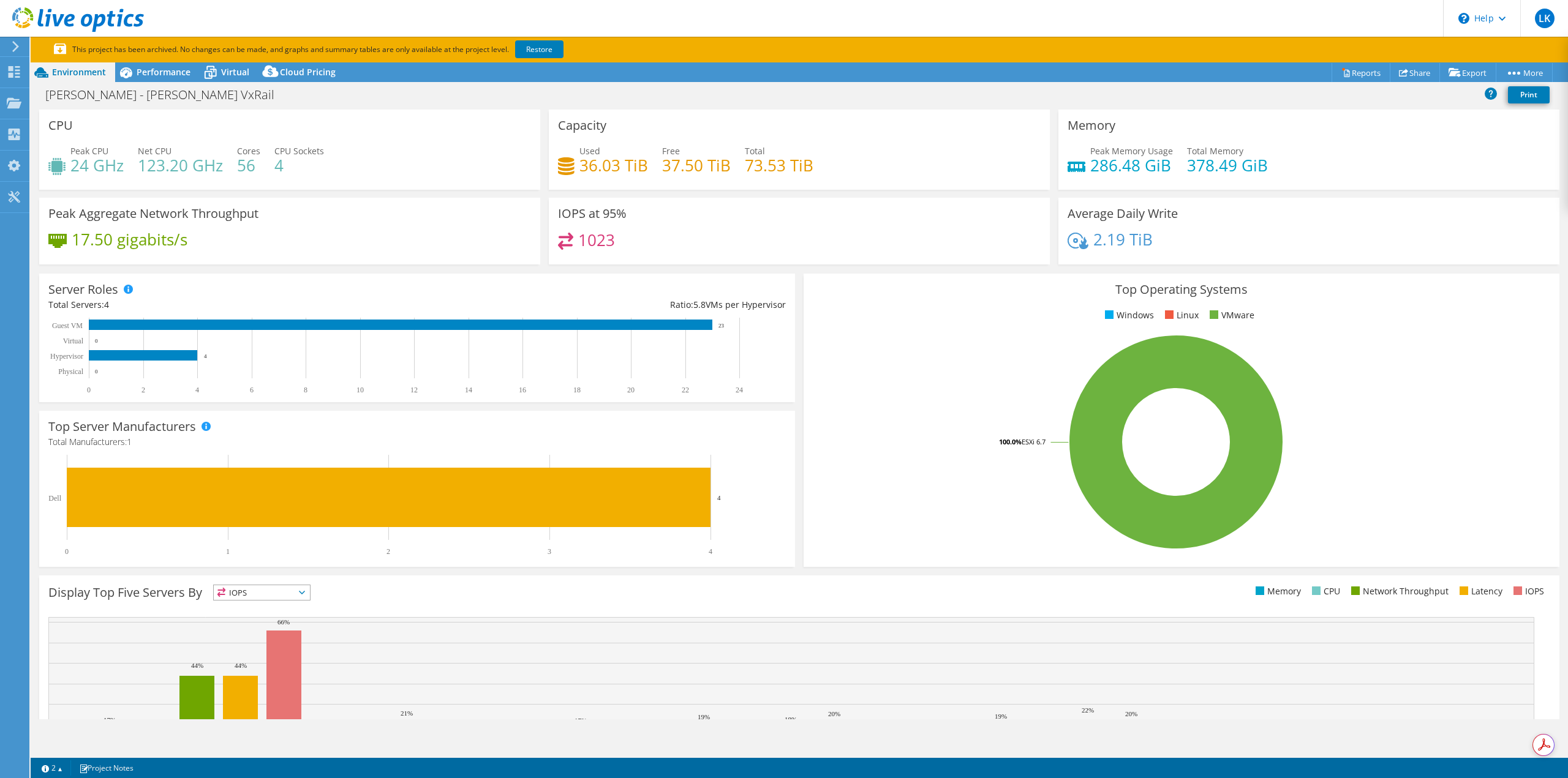
click at [305, 593] on icon at bounding box center [302, 593] width 6 height 4
click at [268, 623] on li "Memory" at bounding box center [262, 625] width 96 height 17
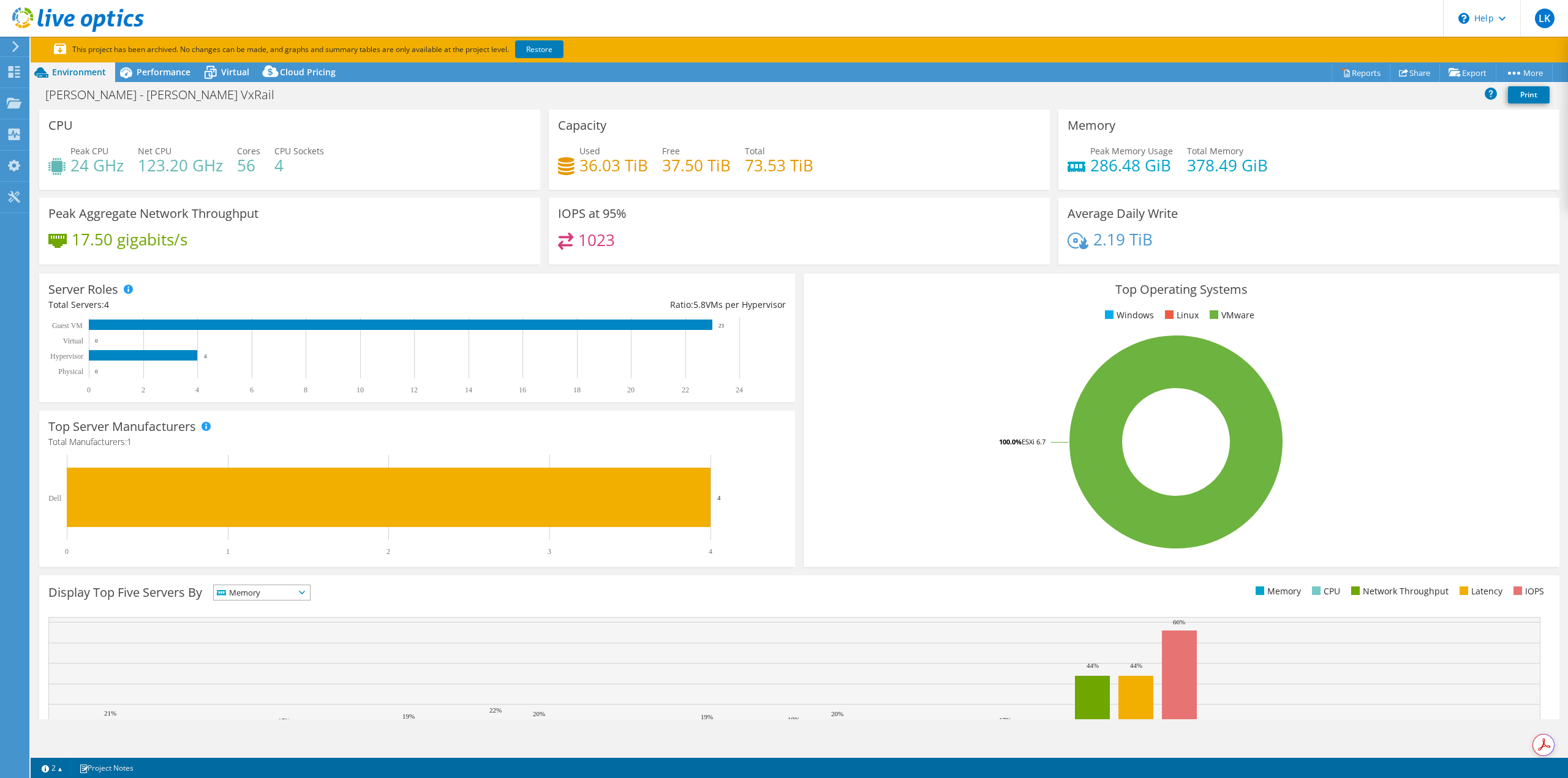
click at [267, 594] on span "Memory" at bounding box center [254, 593] width 81 height 15
click at [257, 609] on li "IOPS" at bounding box center [262, 608] width 96 height 17
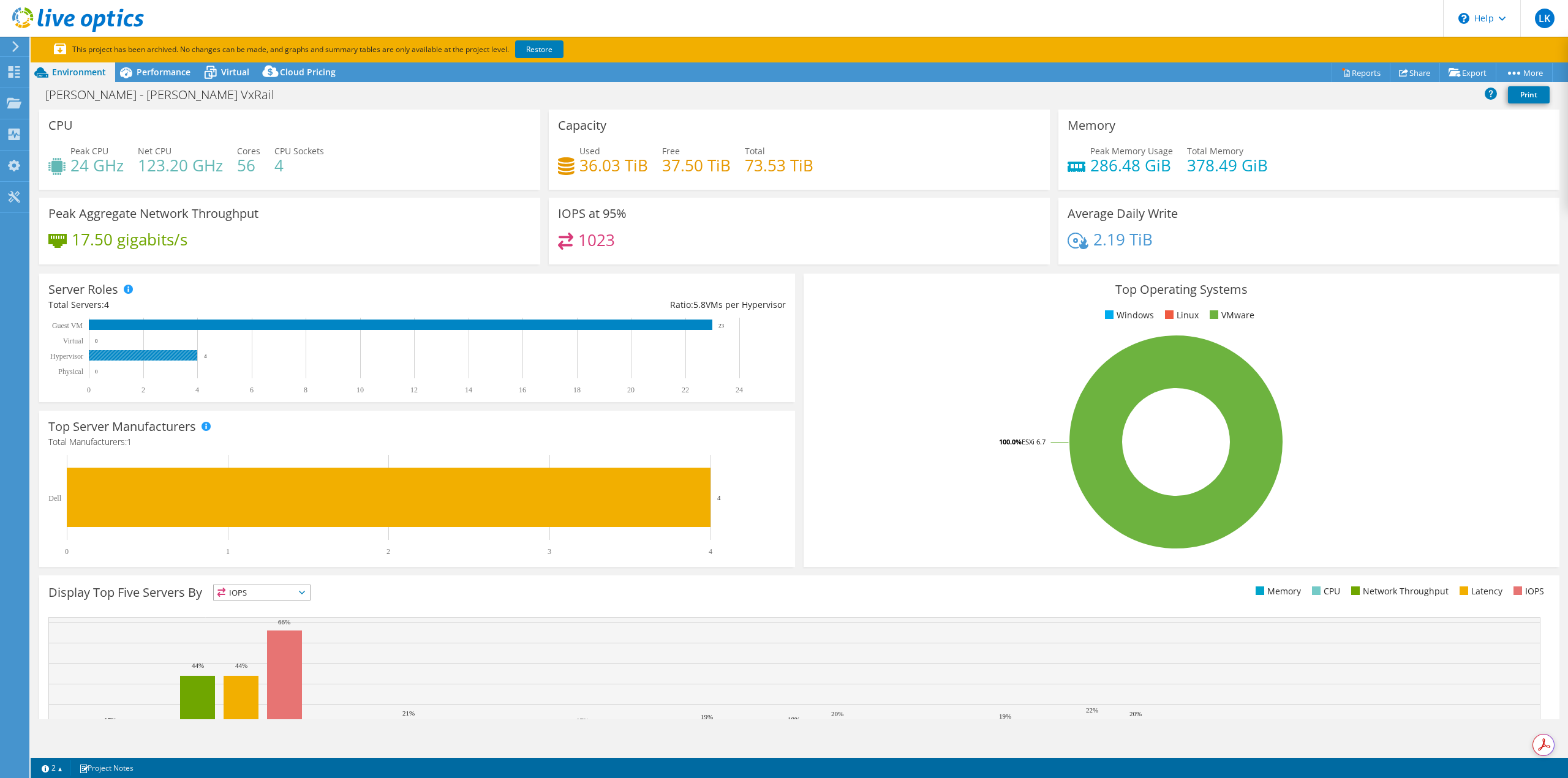
click at [120, 355] on rect at bounding box center [143, 355] width 108 height 11
